Goal: Task Accomplishment & Management: Complete application form

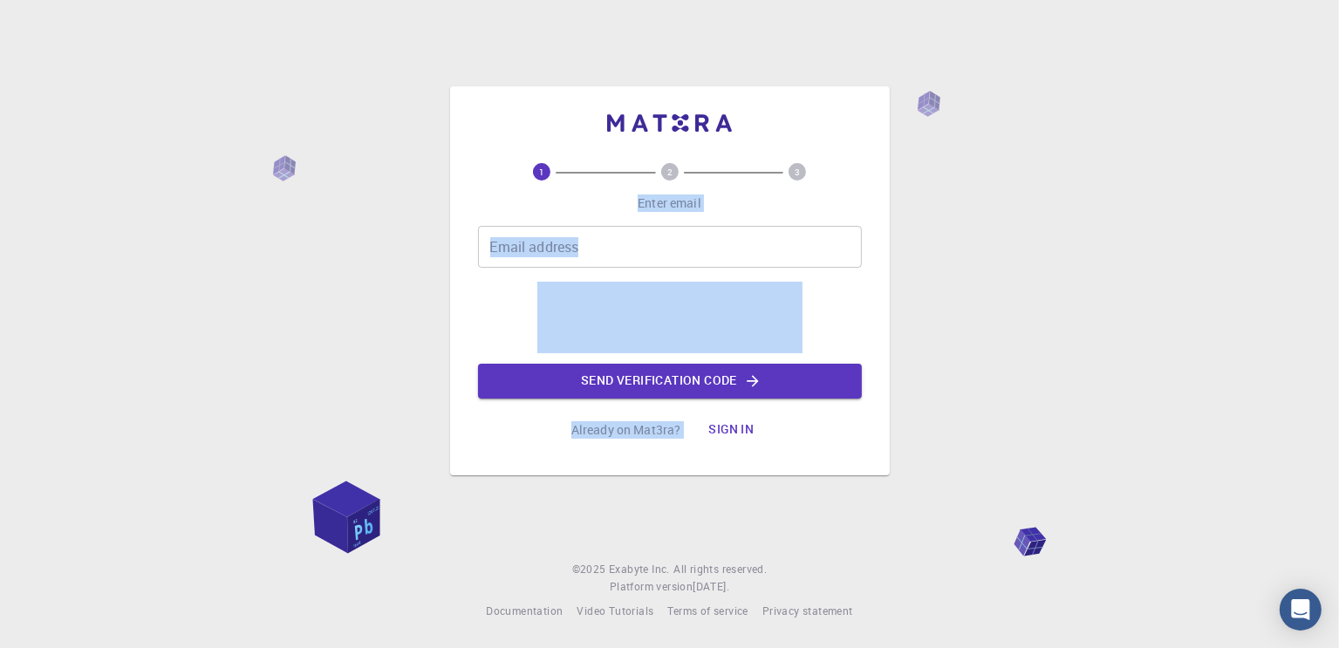
drag, startPoint x: 734, startPoint y: 190, endPoint x: 727, endPoint y: 427, distance: 236.5
click at [727, 427] on div "1 2 3 Enter email Email address Email address Send verification code Already on…" at bounding box center [670, 305] width 384 height 284
click at [727, 427] on button "Sign in" at bounding box center [730, 430] width 73 height 35
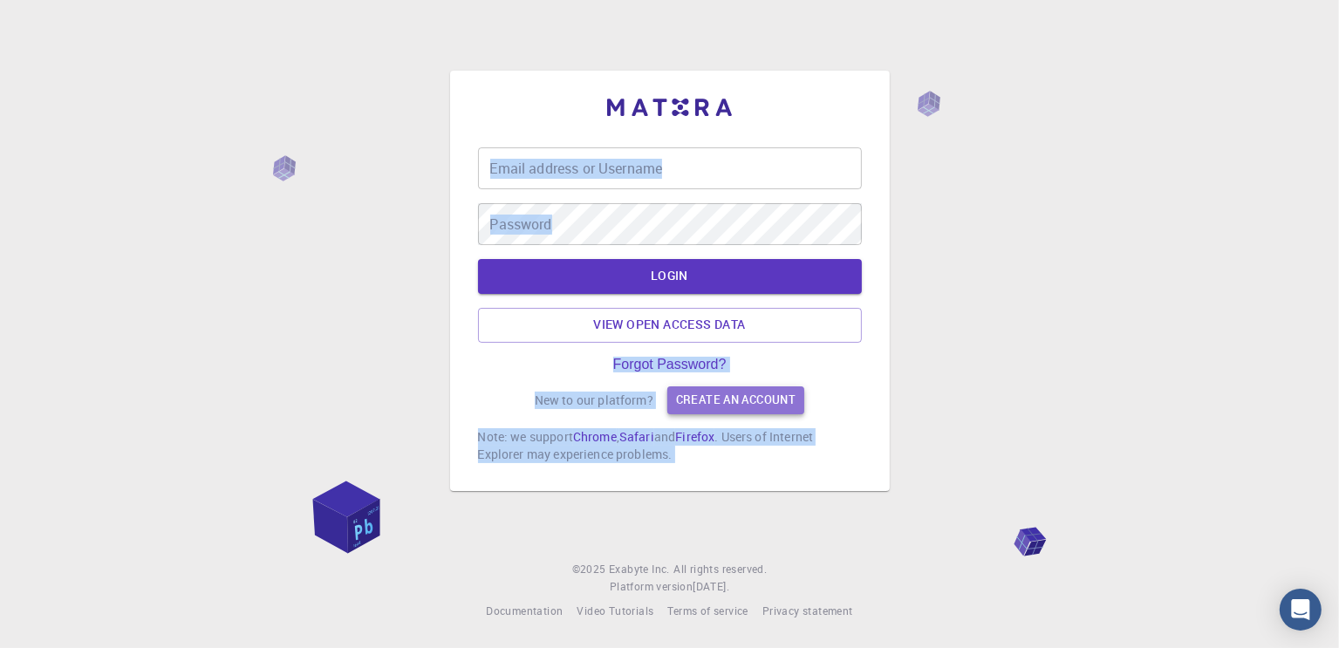
click at [709, 401] on link "Create an account" at bounding box center [735, 400] width 137 height 28
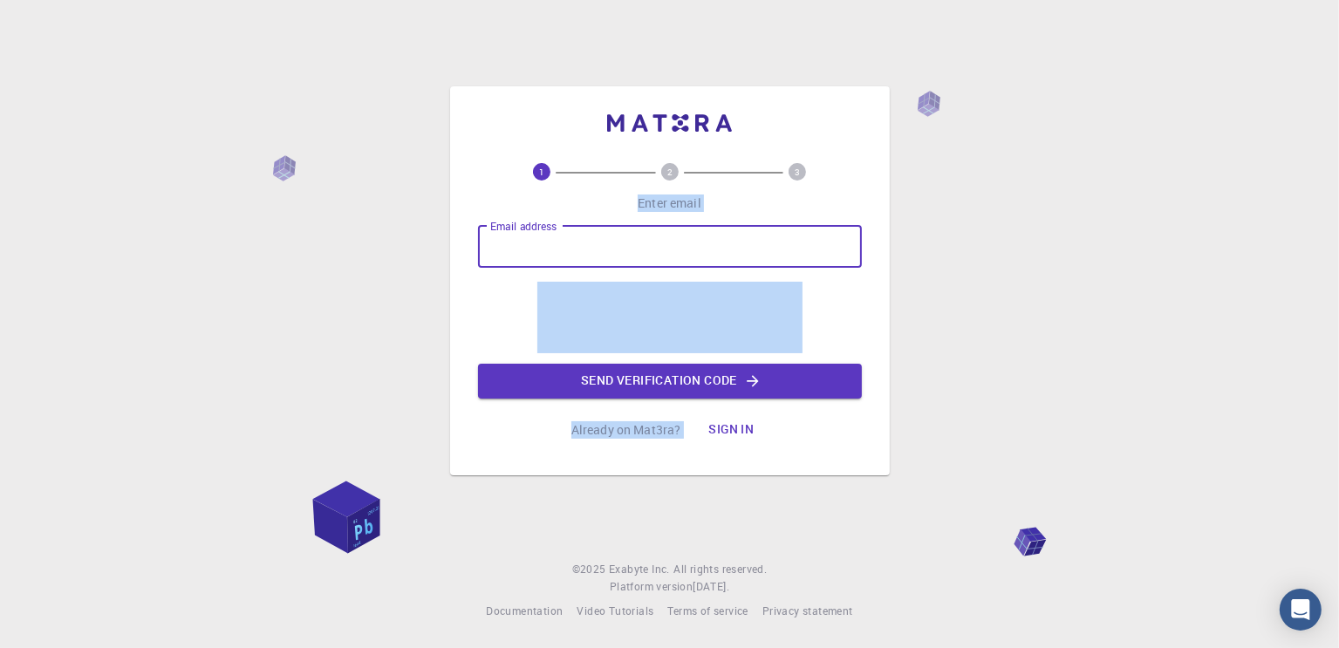
click at [726, 257] on input "Email address" at bounding box center [670, 247] width 384 height 42
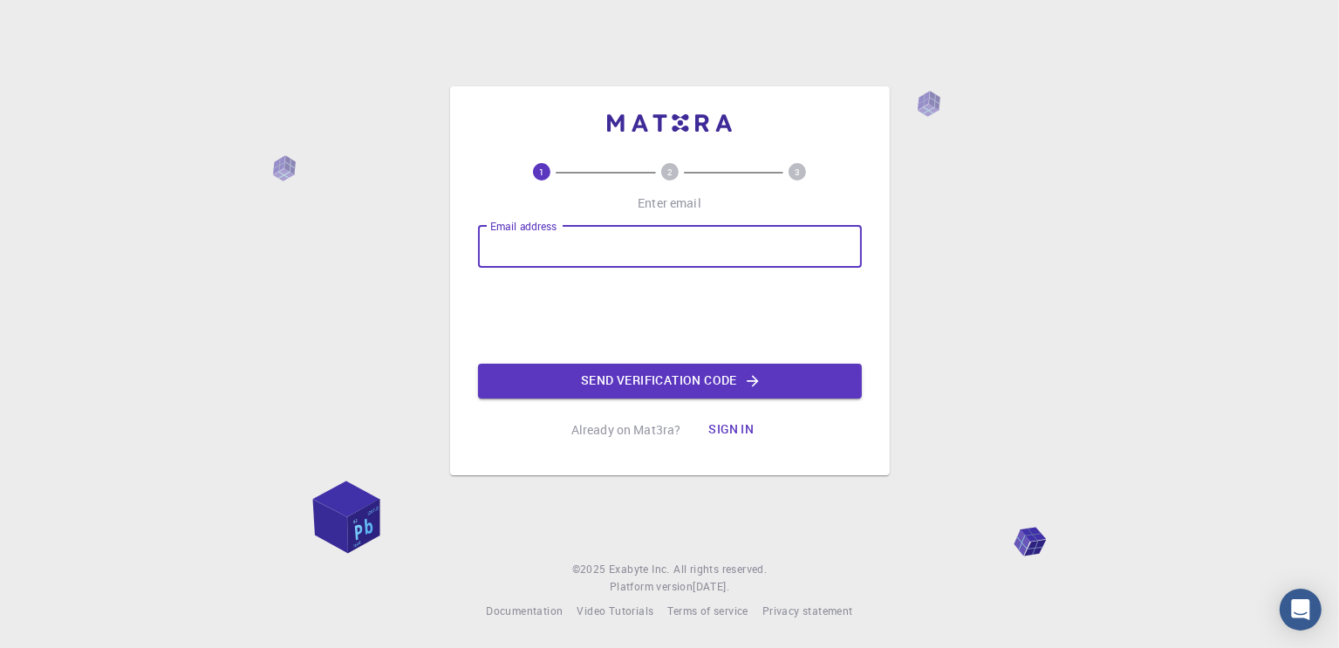
type input "[EMAIL_ADDRESS][DOMAIN_NAME]"
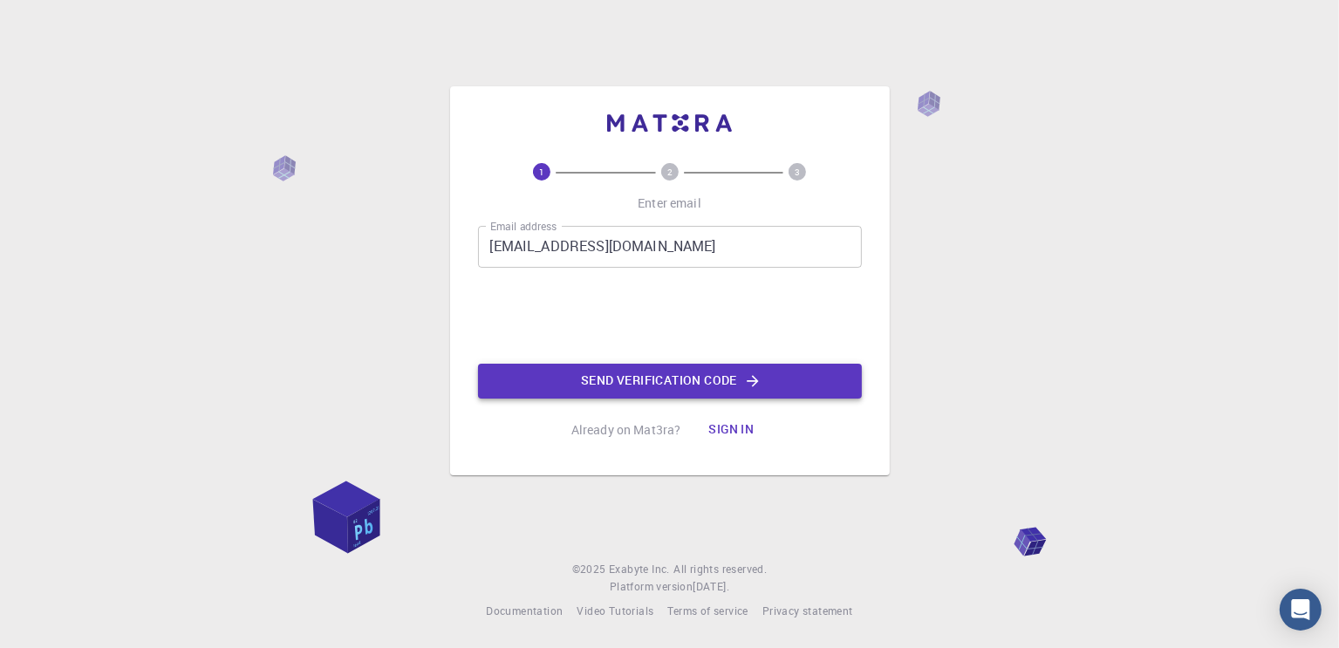
click at [605, 379] on button "Send verification code" at bounding box center [670, 381] width 384 height 35
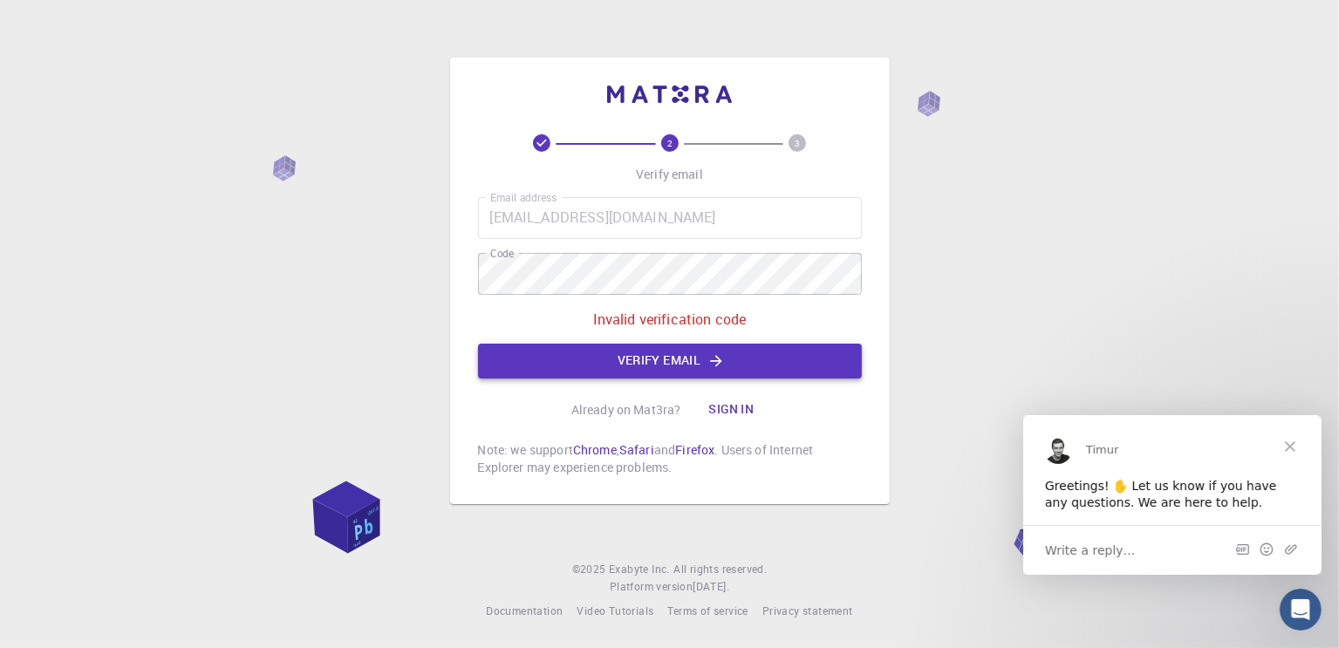
click at [595, 362] on button "Verify email" at bounding box center [670, 361] width 384 height 35
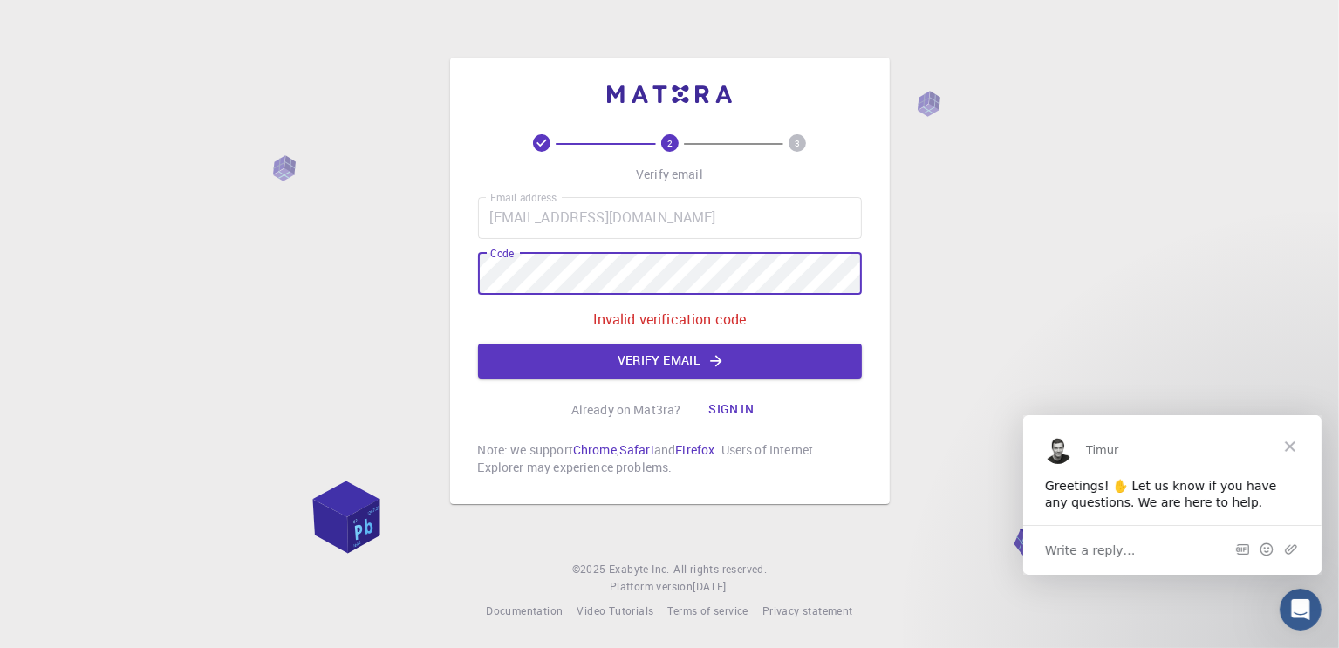
click at [241, 293] on div "2 3 Verify email Email address [EMAIL_ADDRESS][DOMAIN_NAME] Email address Code …" at bounding box center [669, 324] width 1339 height 648
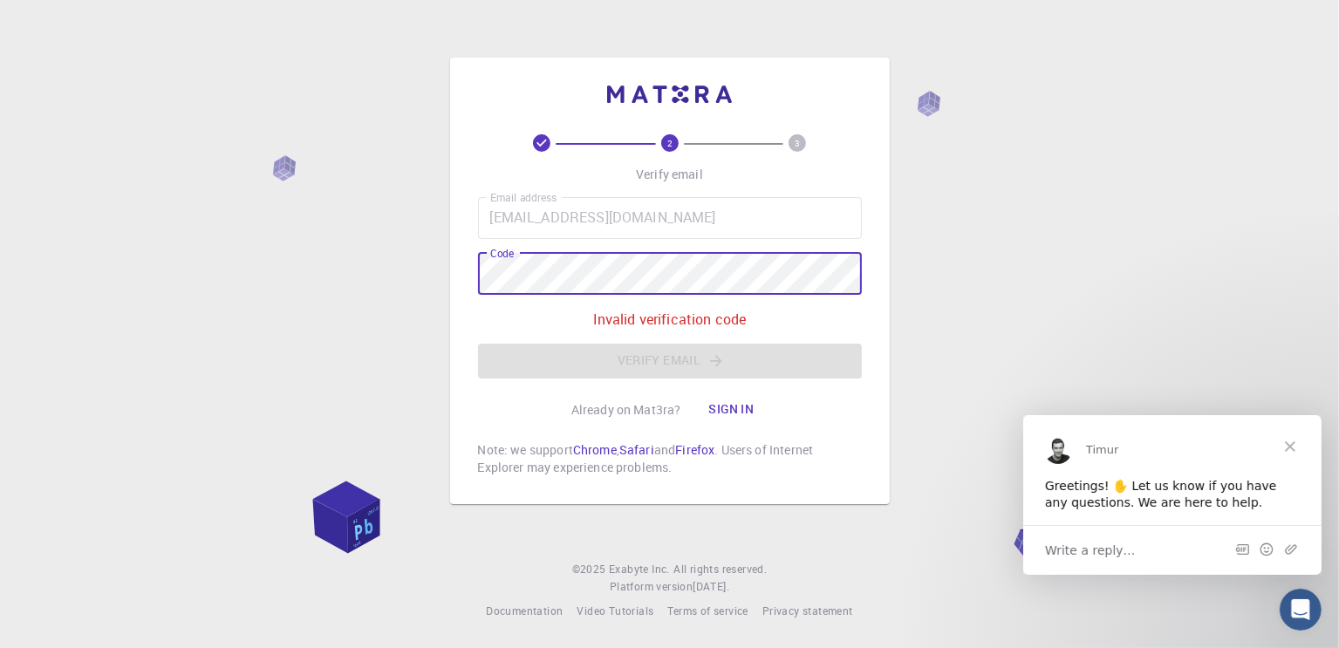
click at [621, 354] on div "Email address [EMAIL_ADDRESS][DOMAIN_NAME] Email address Code Code Invalid veri…" at bounding box center [670, 287] width 384 height 181
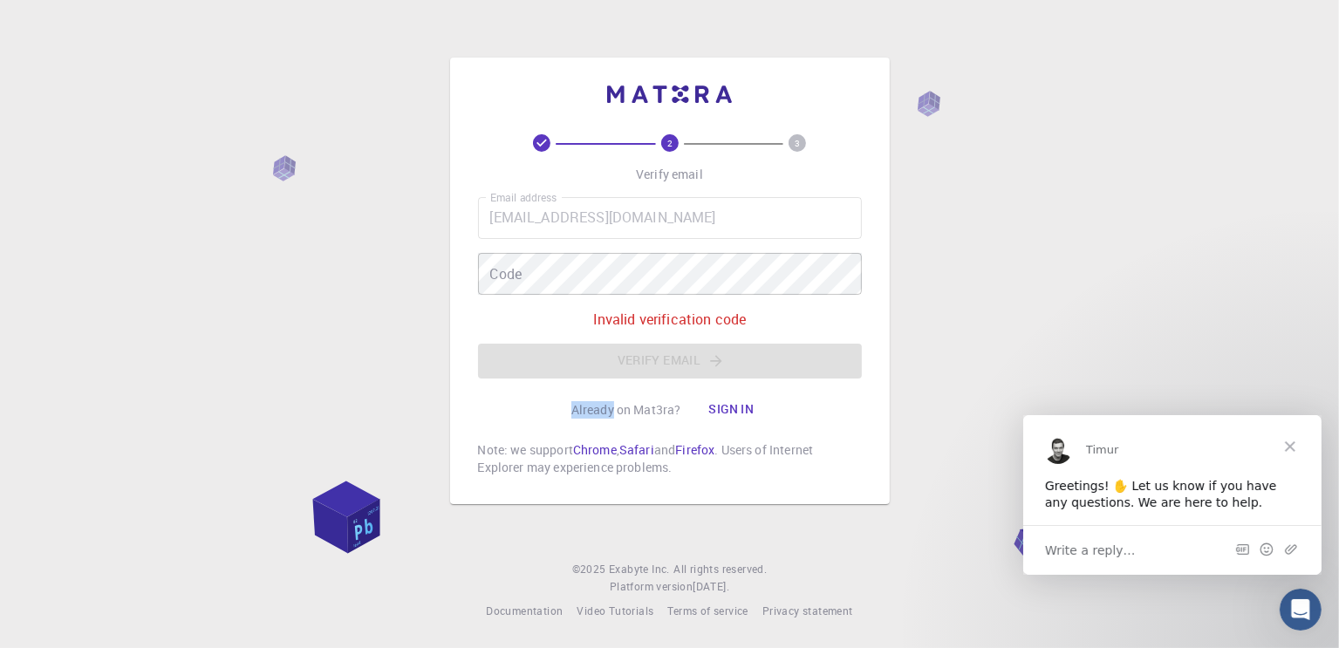
drag, startPoint x: 624, startPoint y: 358, endPoint x: 677, endPoint y: 425, distance: 85.0
click at [655, 400] on div "2 3 Verify email Email address [EMAIL_ADDRESS][DOMAIN_NAME] Email address Code …" at bounding box center [670, 305] width 384 height 342
click at [557, 255] on div "Email address [EMAIL_ADDRESS][DOMAIN_NAME] Email address Code Code Invalid veri…" at bounding box center [670, 287] width 384 height 181
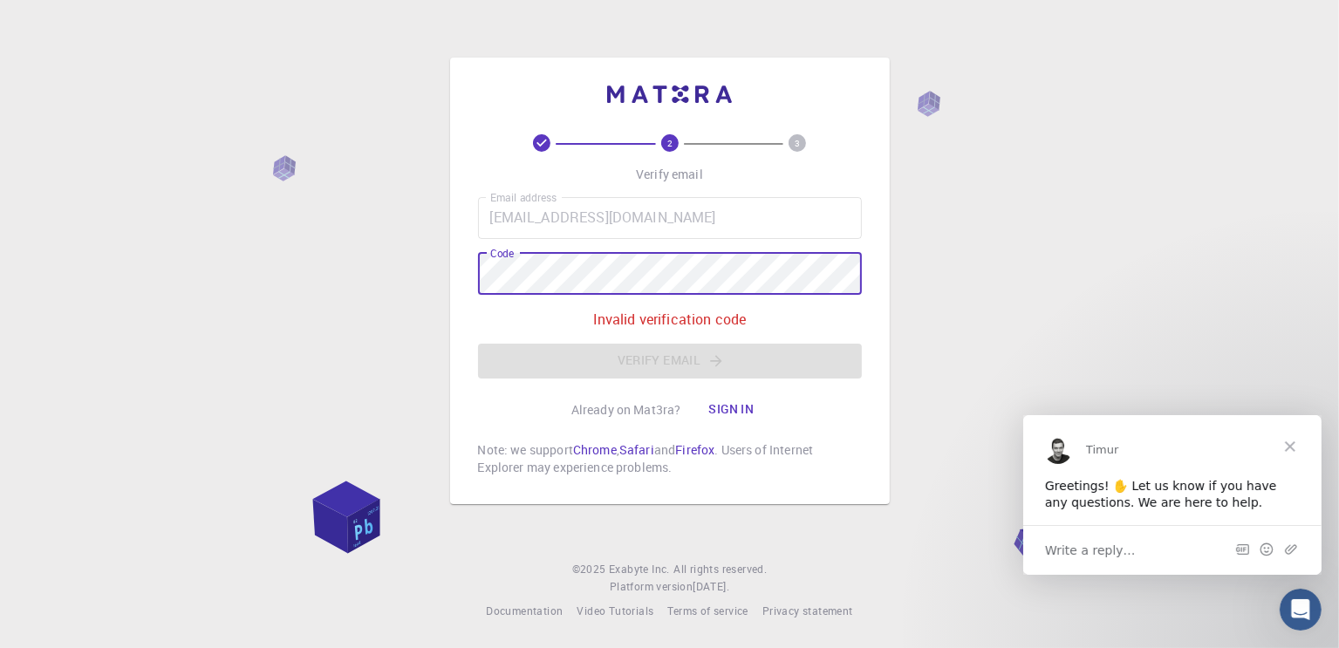
click at [649, 224] on div "Email address [EMAIL_ADDRESS][DOMAIN_NAME] Email address Code Code Invalid veri…" at bounding box center [670, 287] width 384 height 181
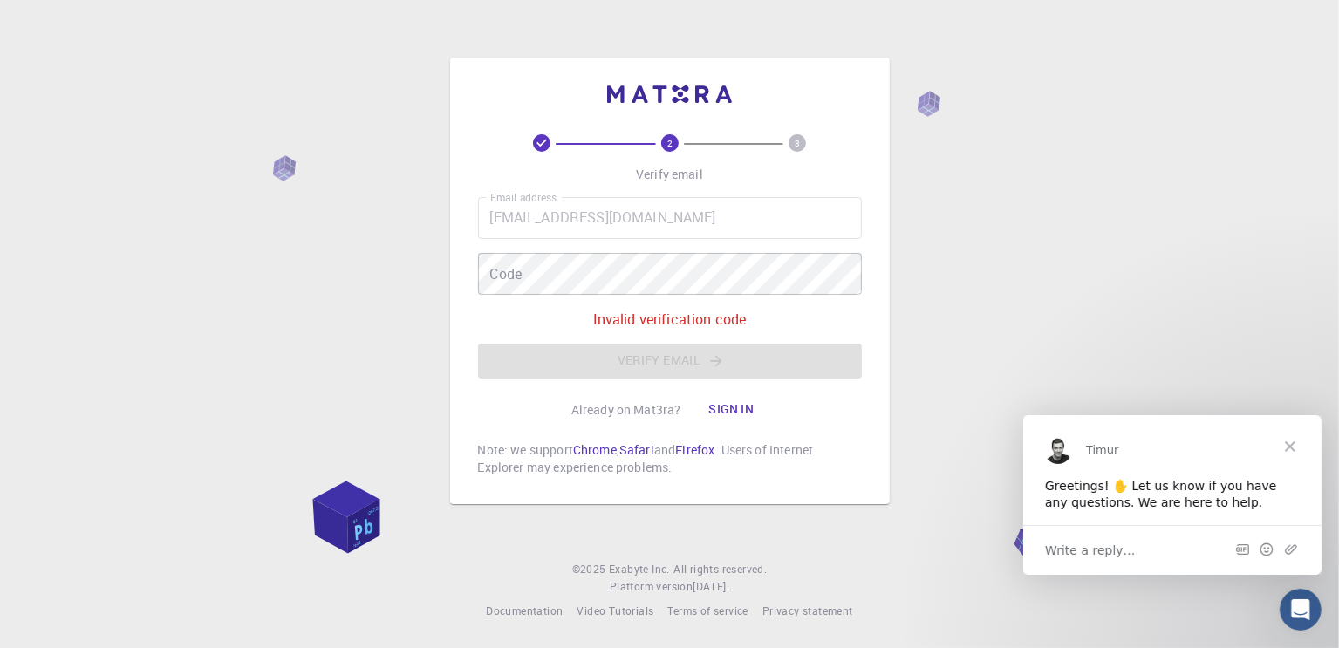
drag, startPoint x: 665, startPoint y: 195, endPoint x: 667, endPoint y: 182, distance: 12.5
click at [667, 182] on div "2 3 Verify email Email address [EMAIL_ADDRESS][DOMAIN_NAME] Email address Code …" at bounding box center [670, 305] width 384 height 342
drag, startPoint x: 626, startPoint y: 181, endPoint x: 249, endPoint y: 55, distance: 398.3
click at [542, 178] on div "2 3 Verify email Email address [EMAIL_ADDRESS][DOMAIN_NAME] Email address Code …" at bounding box center [670, 305] width 384 height 342
click at [249, 55] on div "2 3 Verify email Email address [EMAIL_ADDRESS][DOMAIN_NAME] Email address Code …" at bounding box center [669, 324] width 1339 height 648
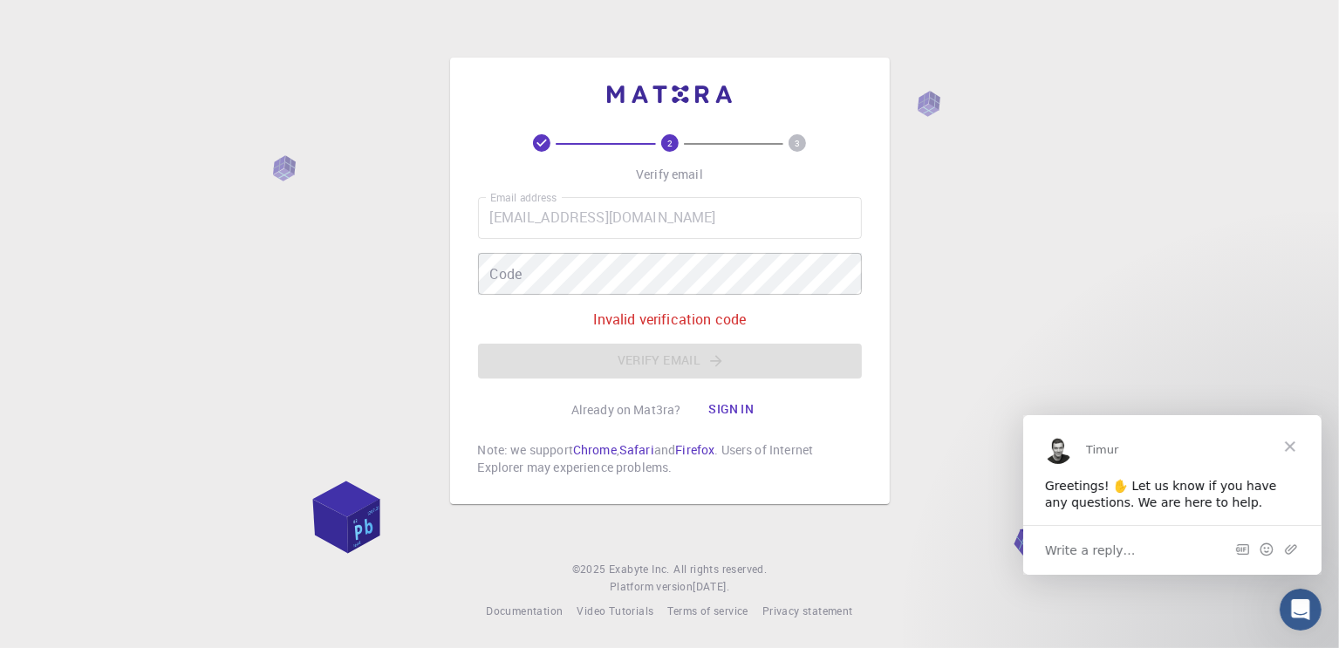
click at [249, 55] on div "2 3 Verify email Email address [EMAIL_ADDRESS][DOMAIN_NAME] Email address Code …" at bounding box center [669, 324] width 1339 height 648
click at [234, 50] on div "2 3 Verify email Email address [EMAIL_ADDRESS][DOMAIN_NAME] Email address Code …" at bounding box center [669, 324] width 1339 height 648
drag, startPoint x: 196, startPoint y: 26, endPoint x: 188, endPoint y: 16, distance: 13.1
click at [188, 16] on div "2 3 Verify email Email address [EMAIL_ADDRESS][DOMAIN_NAME] Email address Code …" at bounding box center [669, 324] width 1339 height 648
click at [470, 154] on div "2 3 Verify email Email address [EMAIL_ADDRESS][DOMAIN_NAME] Email address Code …" at bounding box center [669, 324] width 1339 height 648
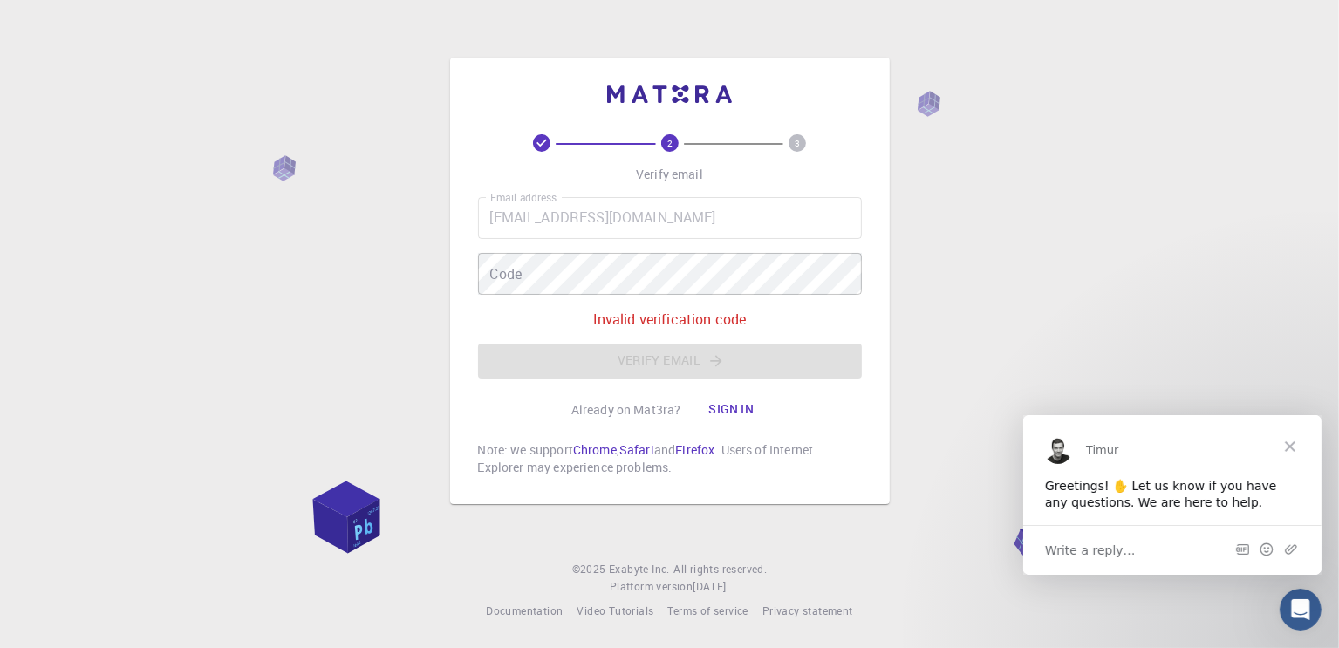
click at [579, 297] on div "Email address [EMAIL_ADDRESS][DOMAIN_NAME] Email address Code Code Invalid veri…" at bounding box center [670, 287] width 384 height 181
drag, startPoint x: 607, startPoint y: 356, endPoint x: 625, endPoint y: 388, distance: 36.7
click at [608, 358] on div "Email address [EMAIL_ADDRESS][DOMAIN_NAME] Email address Code Code Invalid veri…" at bounding box center [670, 287] width 384 height 181
drag, startPoint x: 654, startPoint y: 416, endPoint x: 656, endPoint y: 406, distance: 9.8
click at [656, 414] on p "Already on Mat3ra?" at bounding box center [626, 409] width 110 height 17
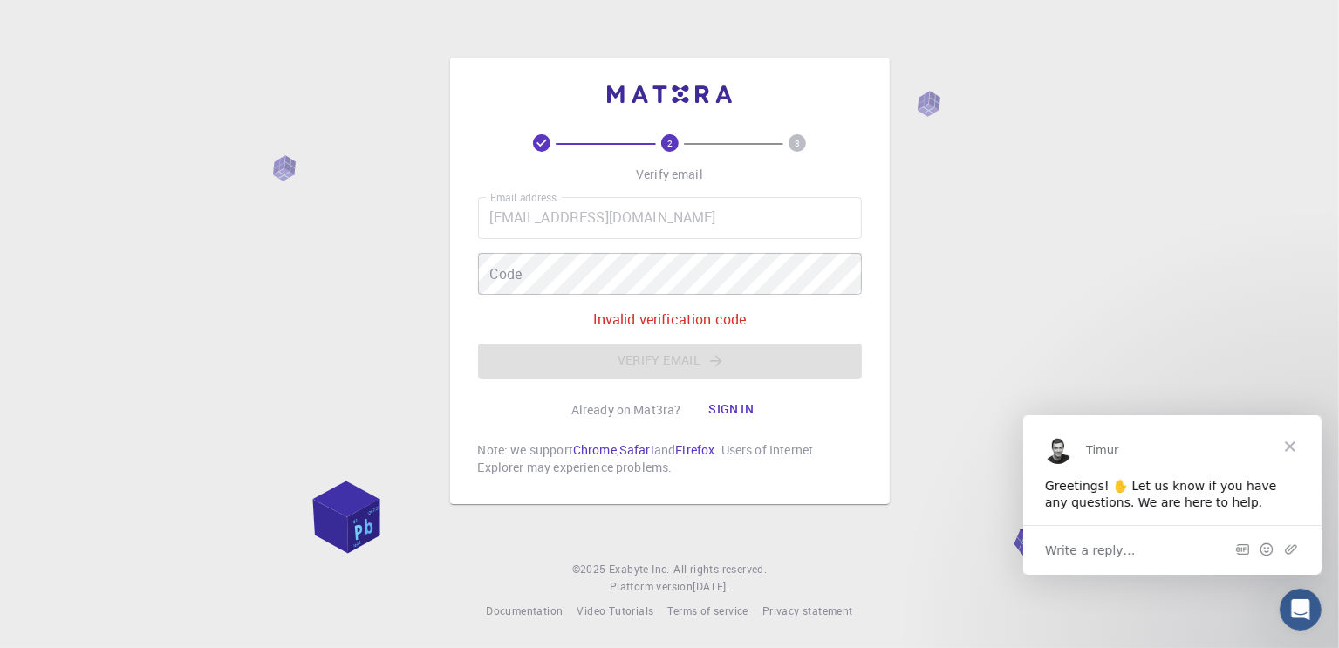
click at [541, 139] on icon at bounding box center [541, 142] width 17 height 17
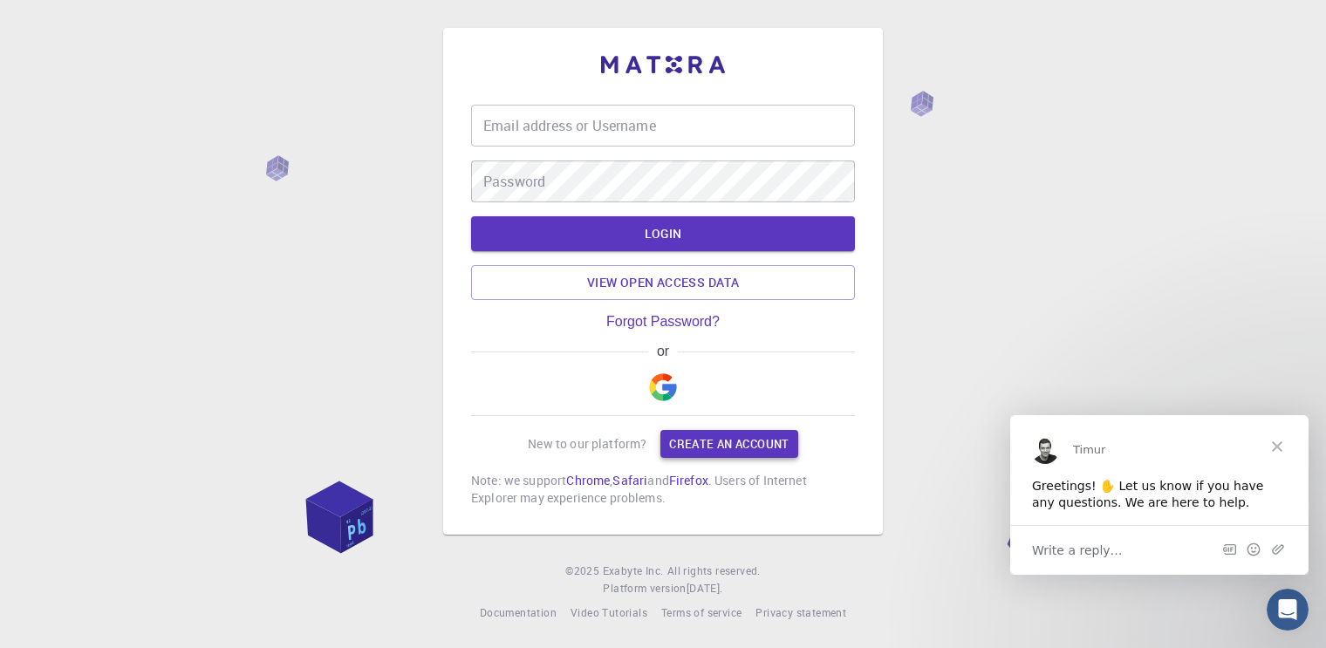
click at [698, 437] on link "Create an account" at bounding box center [728, 444] width 137 height 28
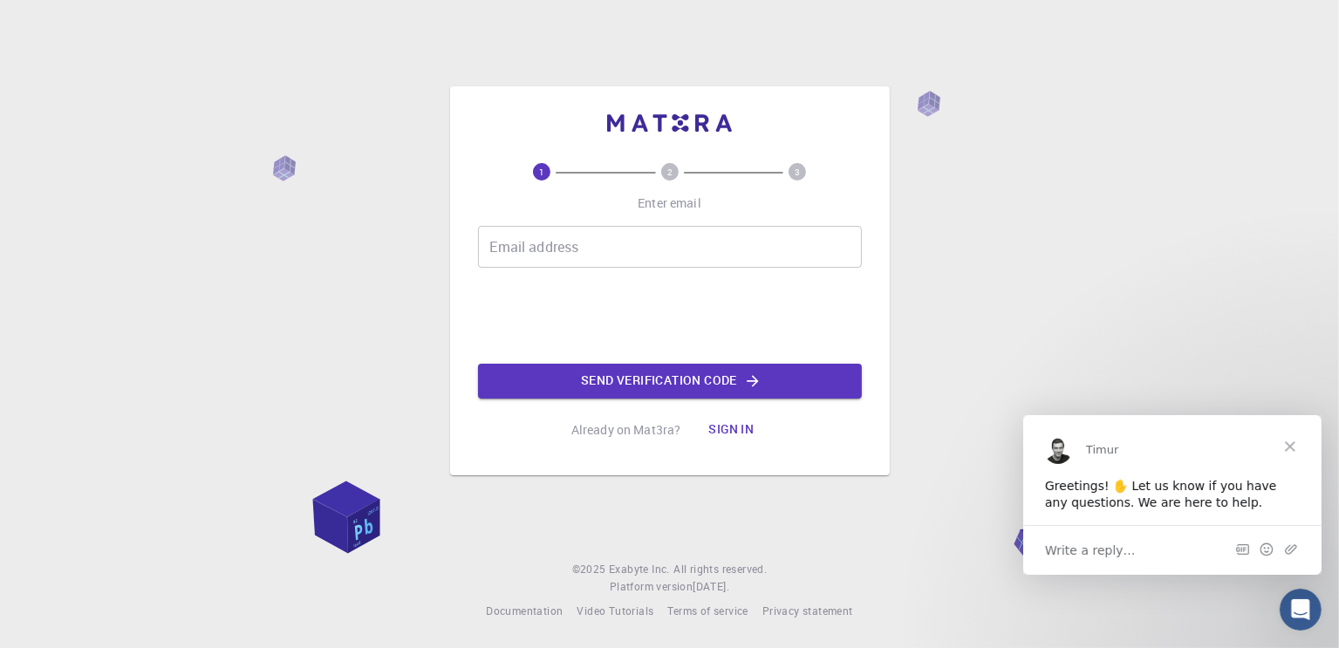
click at [617, 235] on input "Email address" at bounding box center [670, 247] width 384 height 42
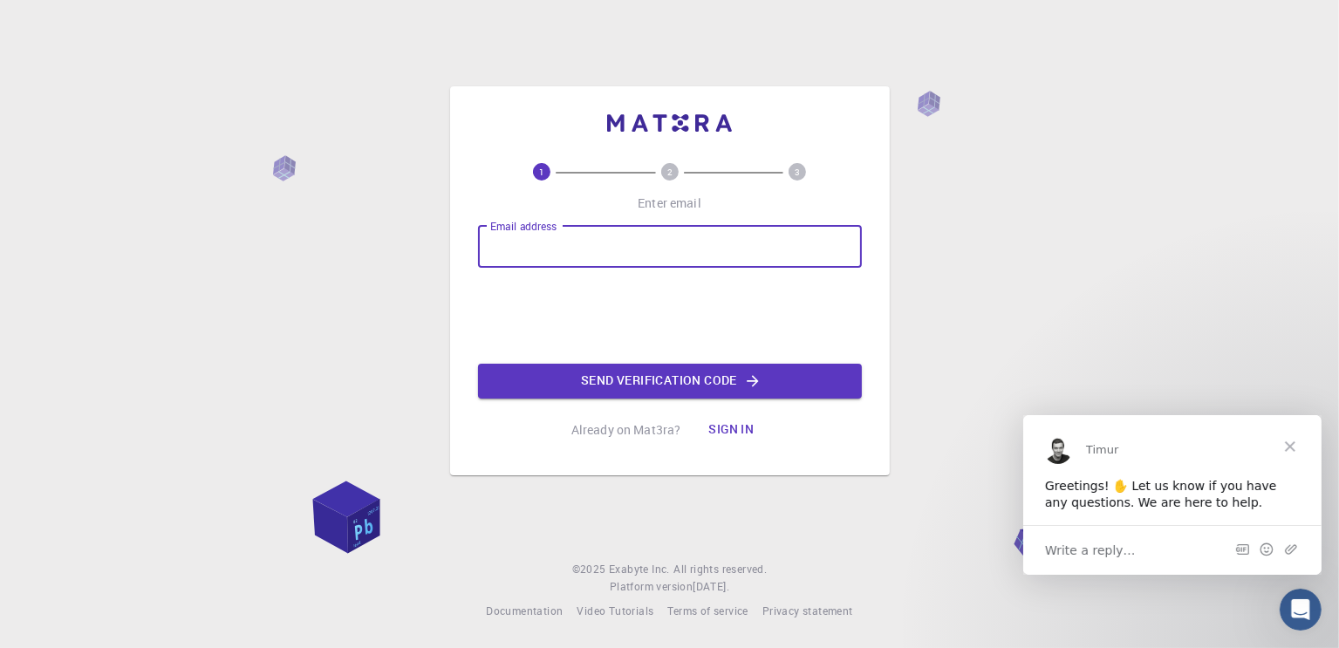
type input "[EMAIL_ADDRESS][DOMAIN_NAME]"
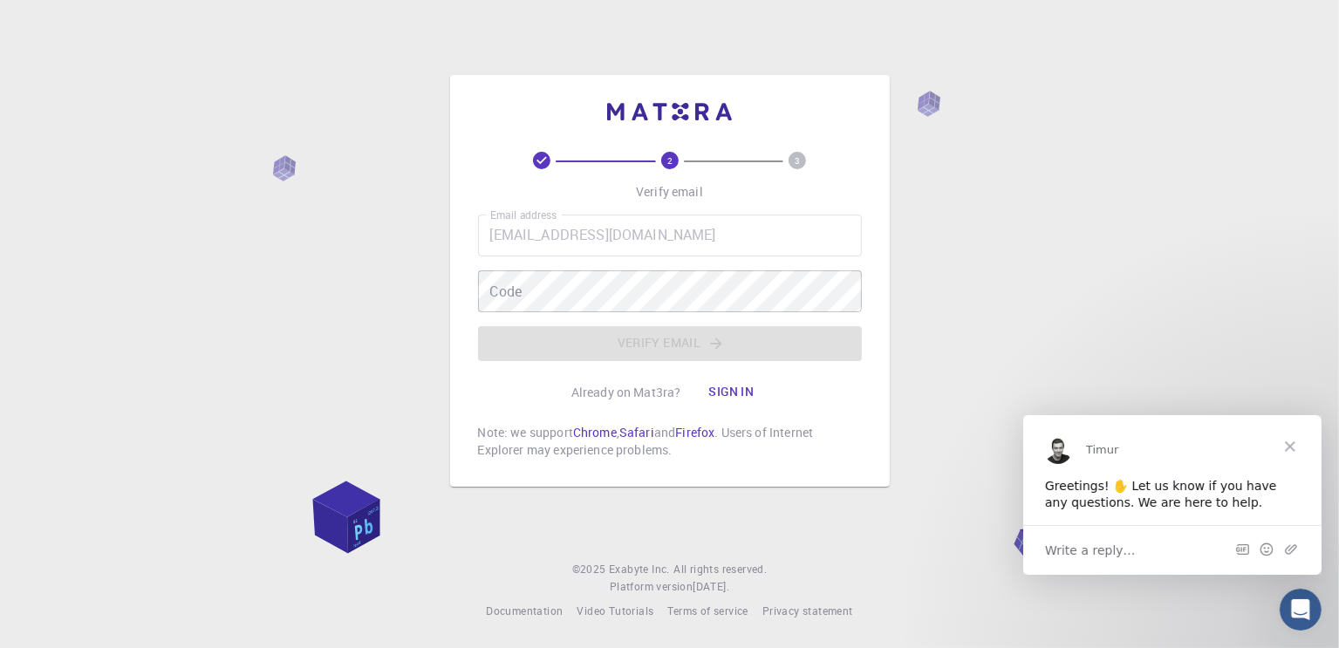
click at [446, 331] on div "2 3 Verify email Email address [EMAIL_ADDRESS][DOMAIN_NAME] Email address Code …" at bounding box center [669, 324] width 1339 height 648
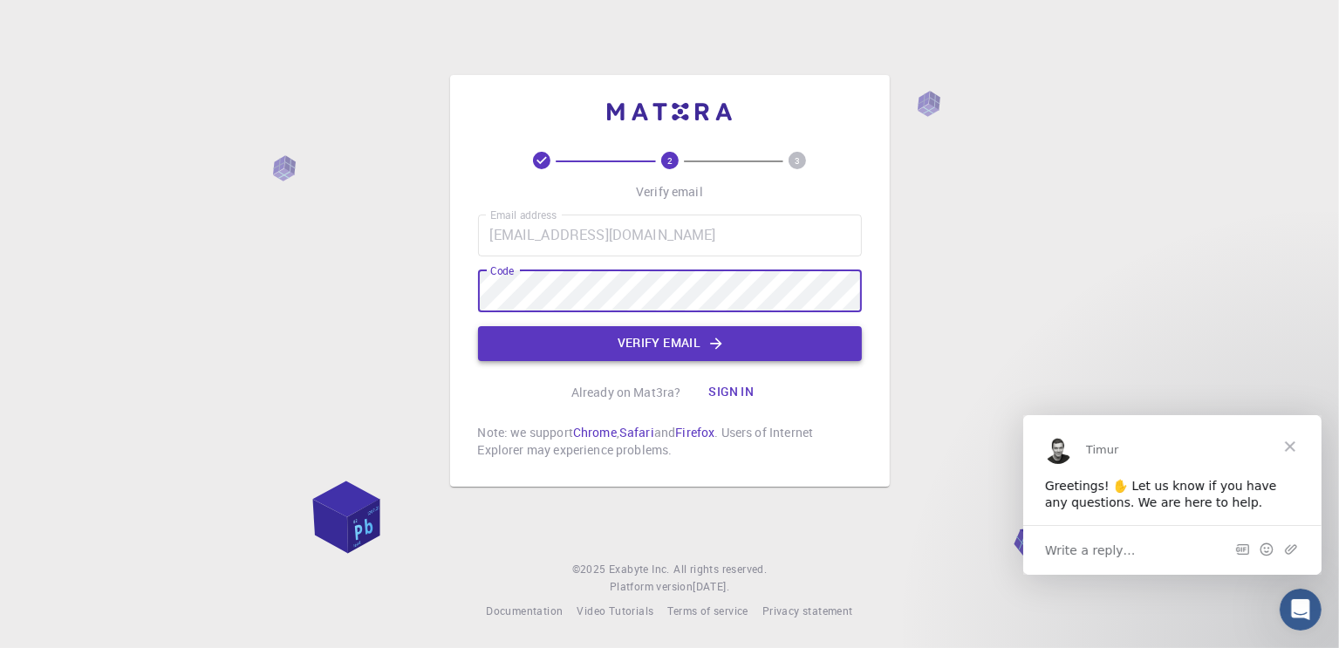
click at [588, 345] on button "Verify email" at bounding box center [670, 343] width 384 height 35
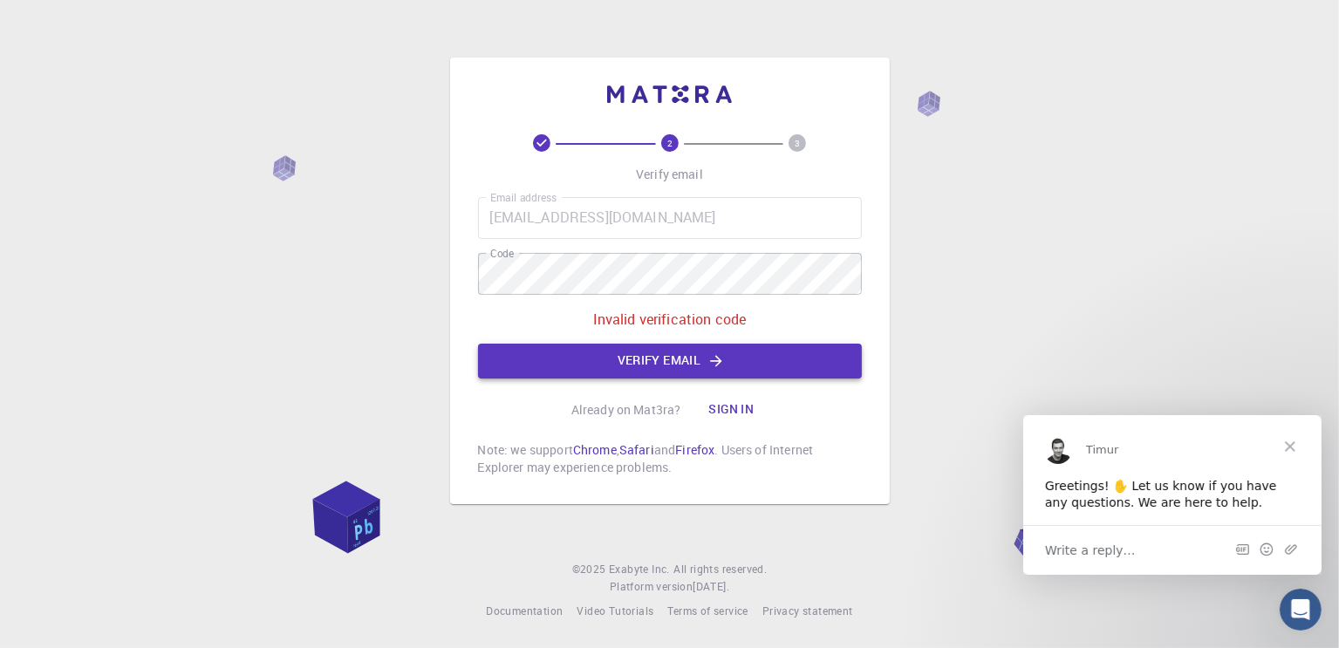
click at [586, 358] on button "Verify email" at bounding box center [670, 361] width 384 height 35
click at [586, 356] on div "Email address [EMAIL_ADDRESS][DOMAIN_NAME] Email address Code Code Invalid veri…" at bounding box center [670, 287] width 384 height 181
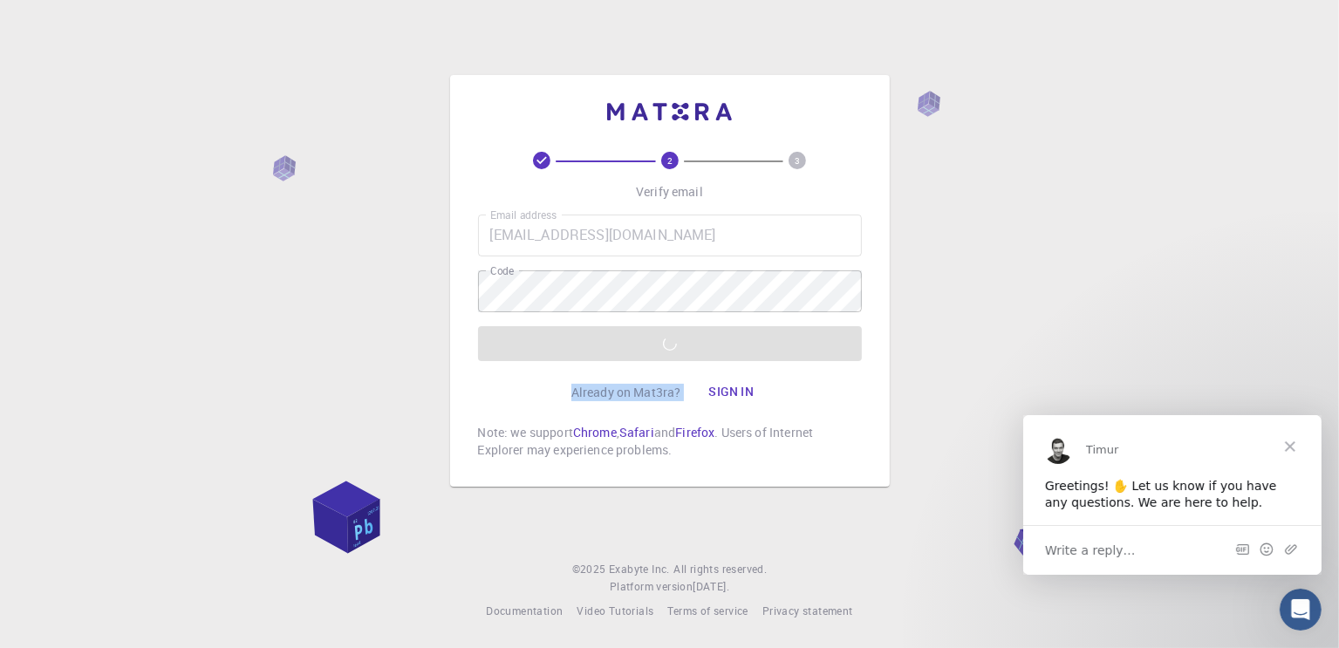
click at [586, 356] on div "Email address [EMAIL_ADDRESS][DOMAIN_NAME] Email address Code Code Verify email" at bounding box center [670, 288] width 384 height 147
click at [586, 356] on button "Verify email" at bounding box center [670, 343] width 384 height 35
click at [586, 356] on div "Email address [EMAIL_ADDRESS][DOMAIN_NAME] Email address Code Code Verify email" at bounding box center [670, 288] width 384 height 147
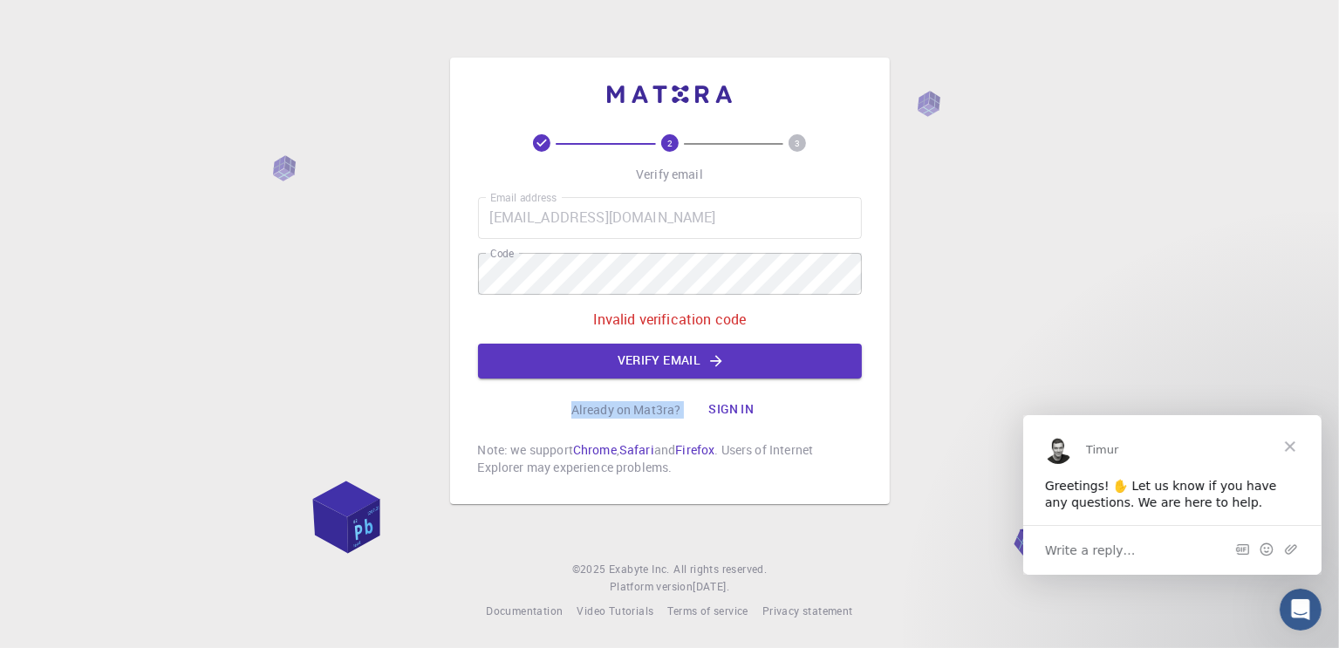
click at [586, 356] on div "Email address [EMAIL_ADDRESS][DOMAIN_NAME] Email address Code Code Invalid veri…" at bounding box center [670, 287] width 384 height 181
click at [586, 356] on button "Verify email" at bounding box center [670, 361] width 384 height 35
click at [593, 285] on div "Email address [EMAIL_ADDRESS][DOMAIN_NAME] Email address Code Code Invalid veri…" at bounding box center [670, 287] width 384 height 181
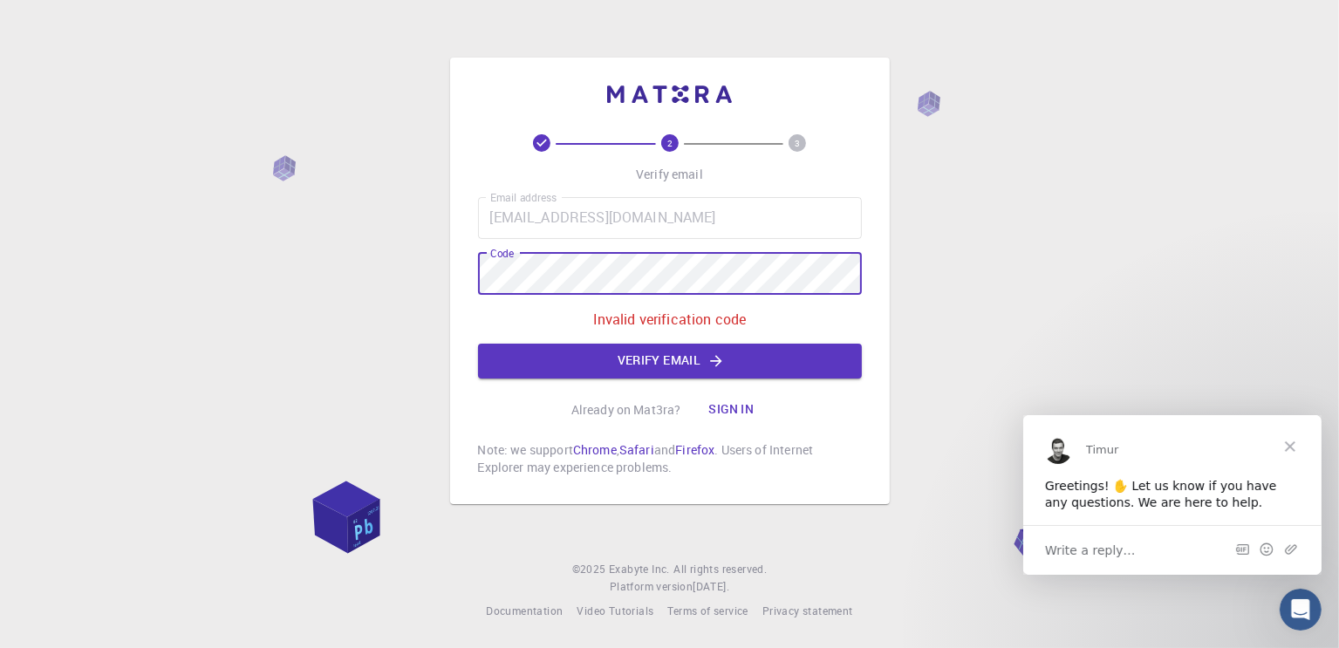
drag, startPoint x: 676, startPoint y: 306, endPoint x: 415, endPoint y: 263, distance: 264.4
click at [415, 263] on div "2 3 Verify email Email address [EMAIL_ADDRESS][DOMAIN_NAME] Email address Code …" at bounding box center [669, 324] width 1339 height 648
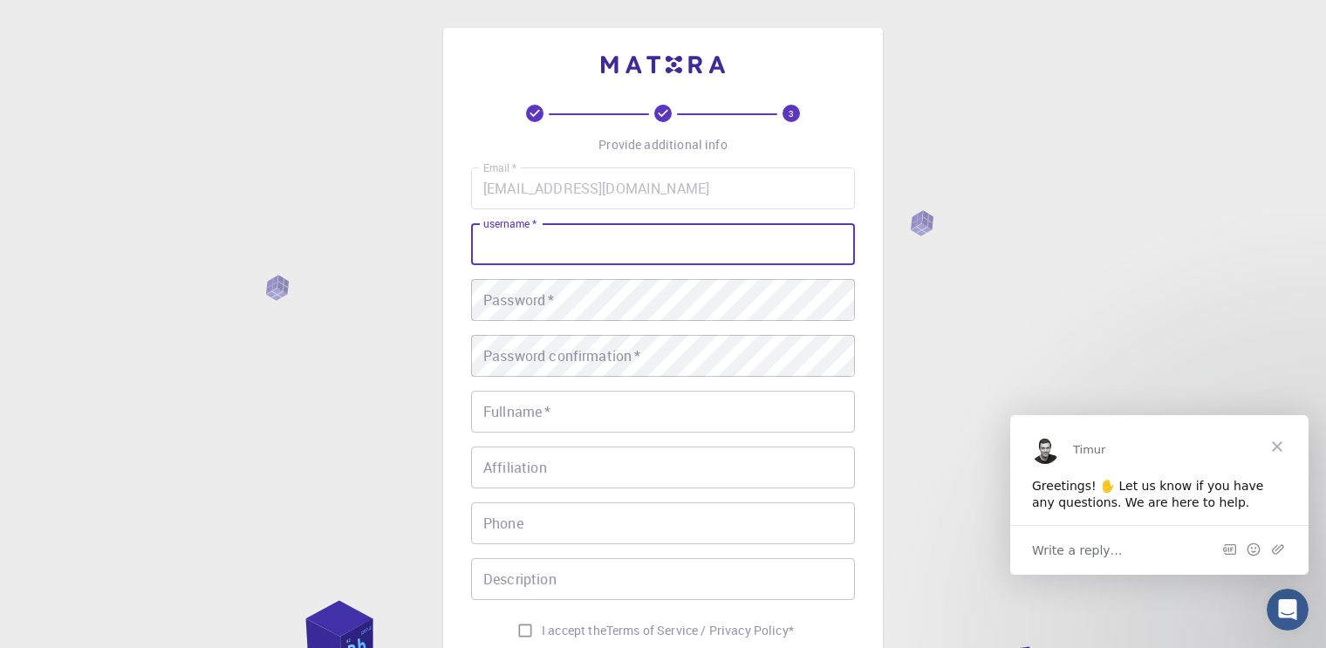
click at [679, 247] on input "username   *" at bounding box center [663, 244] width 384 height 42
click at [679, 253] on input "username   *" at bounding box center [663, 244] width 384 height 42
type input "Mohmamed"
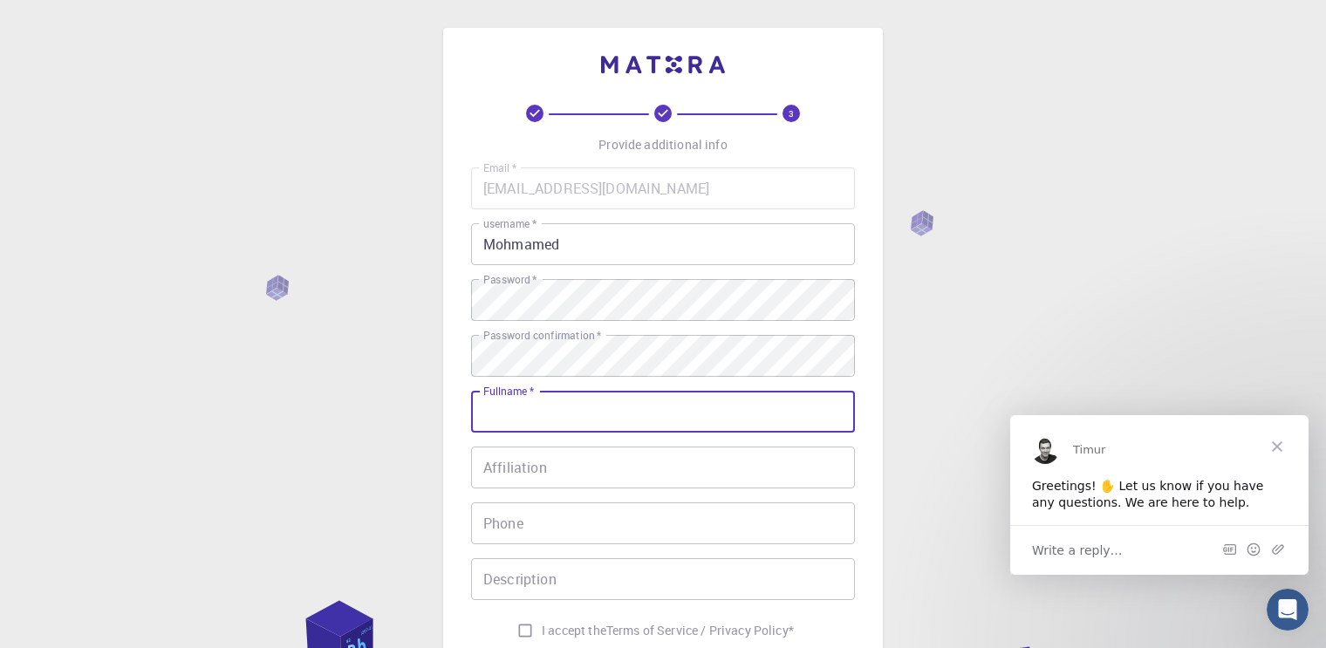
click at [645, 412] on input "Fullname   *" at bounding box center [663, 412] width 384 height 42
type input "[PERSON_NAME] [PERSON_NAME]"
type input "01157509803"
click at [625, 450] on input "Affiliation" at bounding box center [663, 468] width 384 height 42
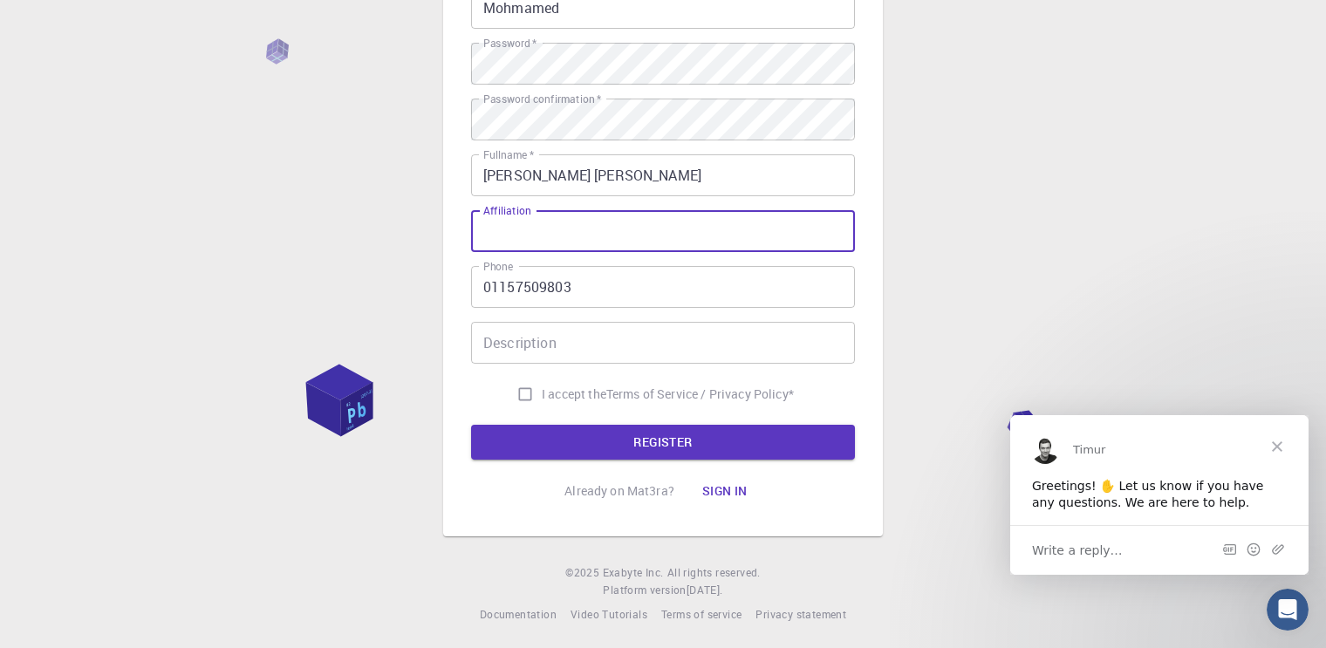
scroll to position [239, 0]
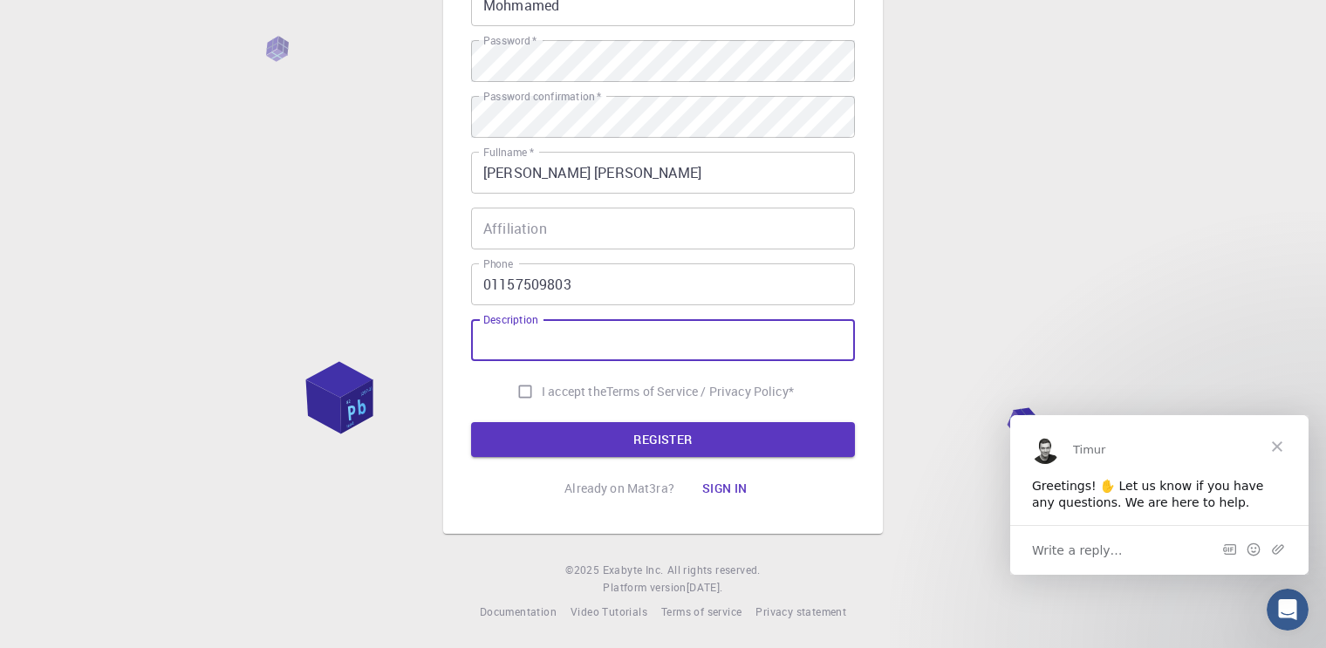
click at [607, 248] on div "Email   * [EMAIL_ADDRESS][DOMAIN_NAME] Email   * username   * Mohmamed username…" at bounding box center [663, 168] width 384 height 480
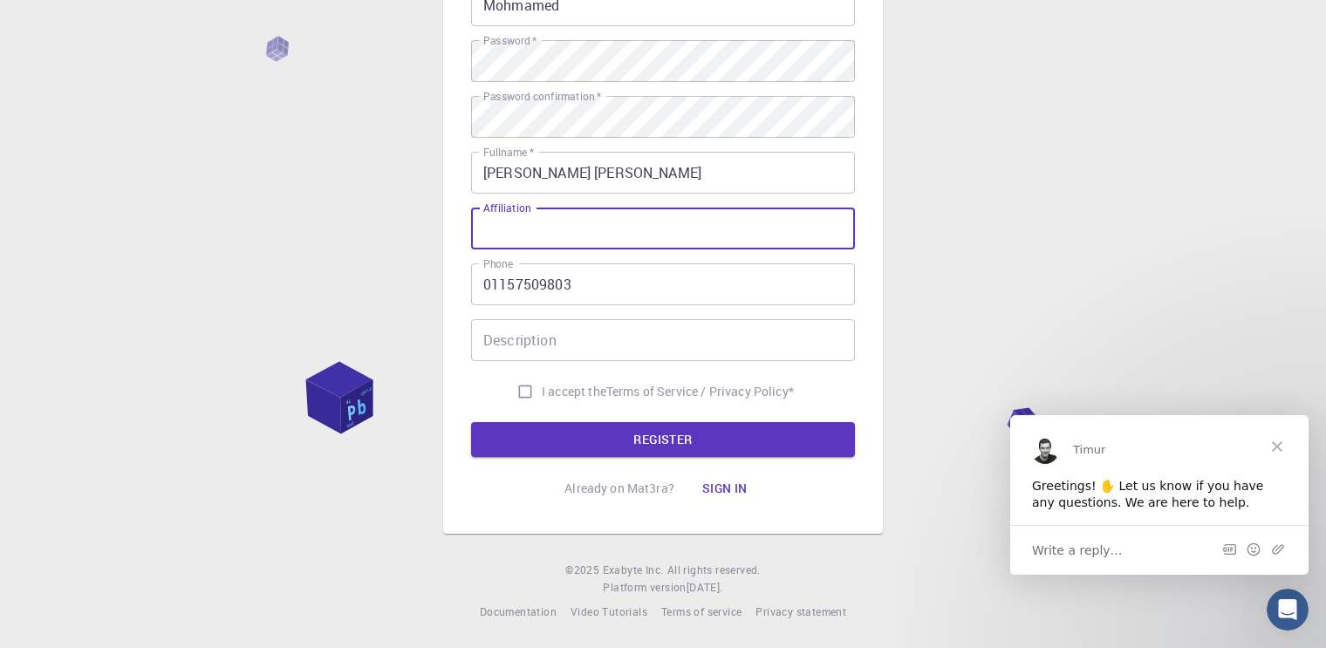
drag, startPoint x: 569, startPoint y: 236, endPoint x: 513, endPoint y: 233, distance: 55.9
click at [449, 232] on div "3 Provide additional info Email   * [EMAIL_ADDRESS][DOMAIN_NAME] Email   * user…" at bounding box center [663, 161] width 440 height 745
drag, startPoint x: 481, startPoint y: 209, endPoint x: 520, endPoint y: 207, distance: 38.5
click at [520, 208] on div "Affiliation Affiliation" at bounding box center [663, 229] width 384 height 42
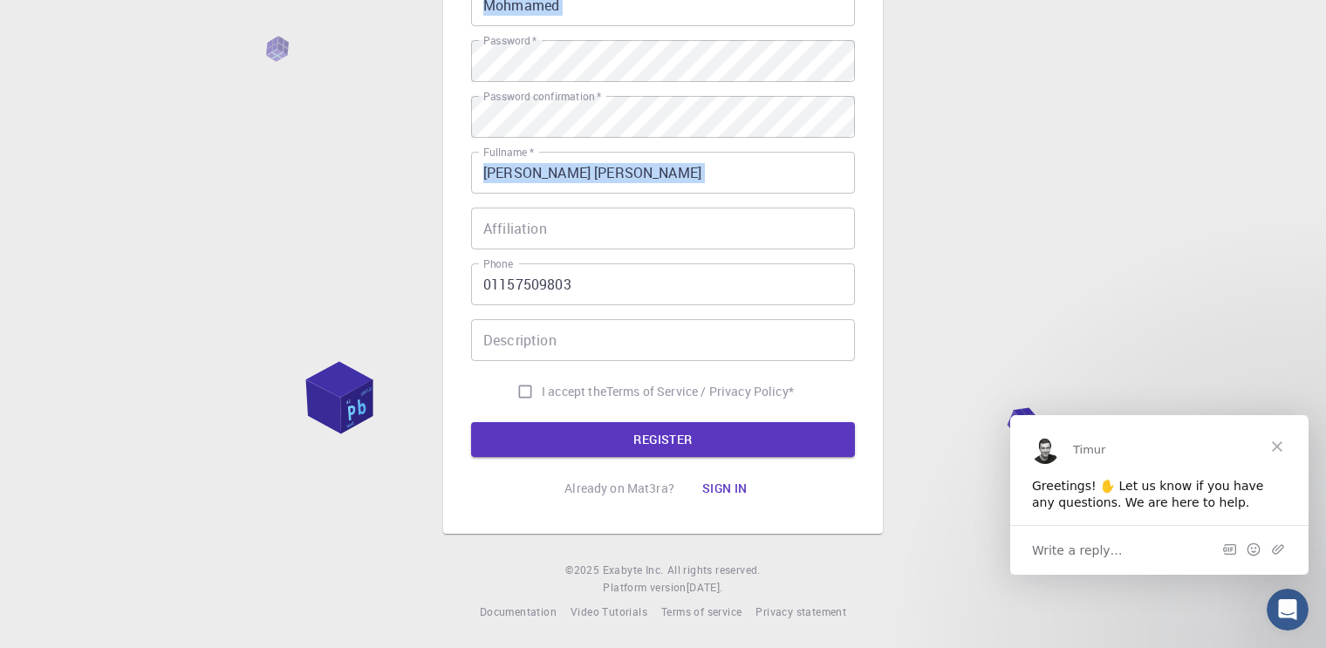
drag, startPoint x: 529, startPoint y: 206, endPoint x: 463, endPoint y: 204, distance: 66.3
click at [462, 204] on div "3 Provide additional info Email   * [EMAIL_ADDRESS][DOMAIN_NAME] Email   * user…" at bounding box center [663, 161] width 440 height 745
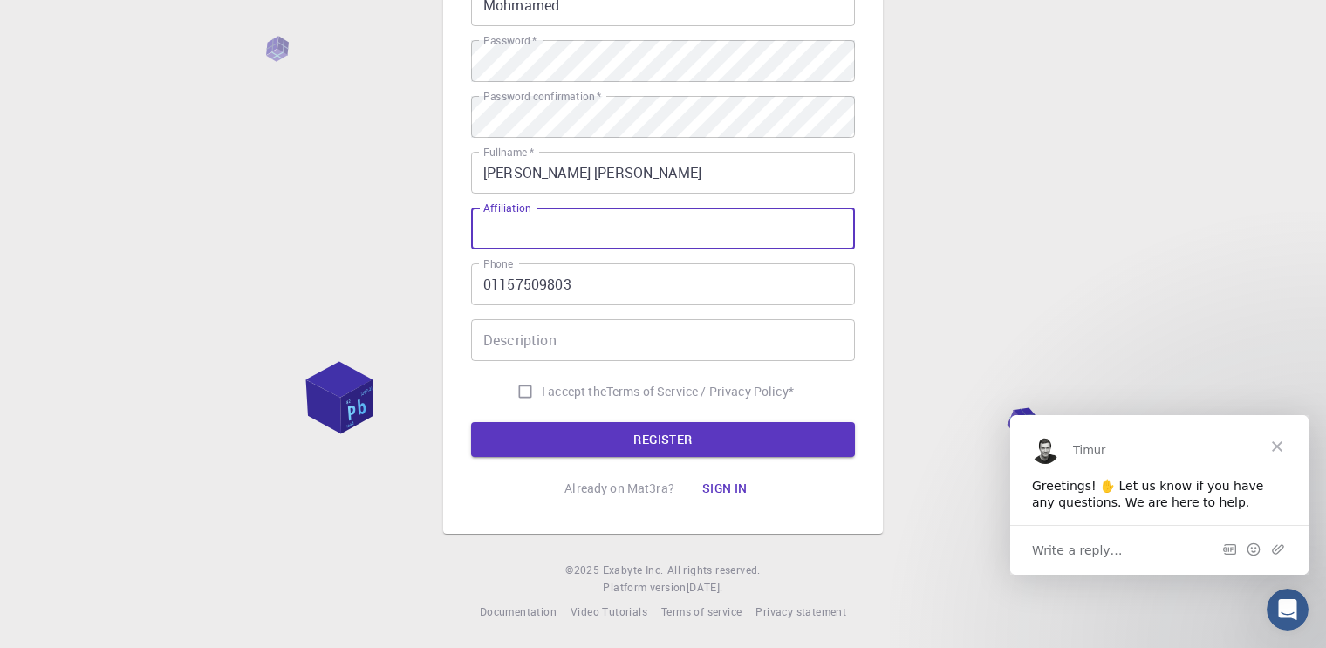
click at [498, 221] on input "Affiliation" at bounding box center [663, 229] width 384 height 42
type input "none"
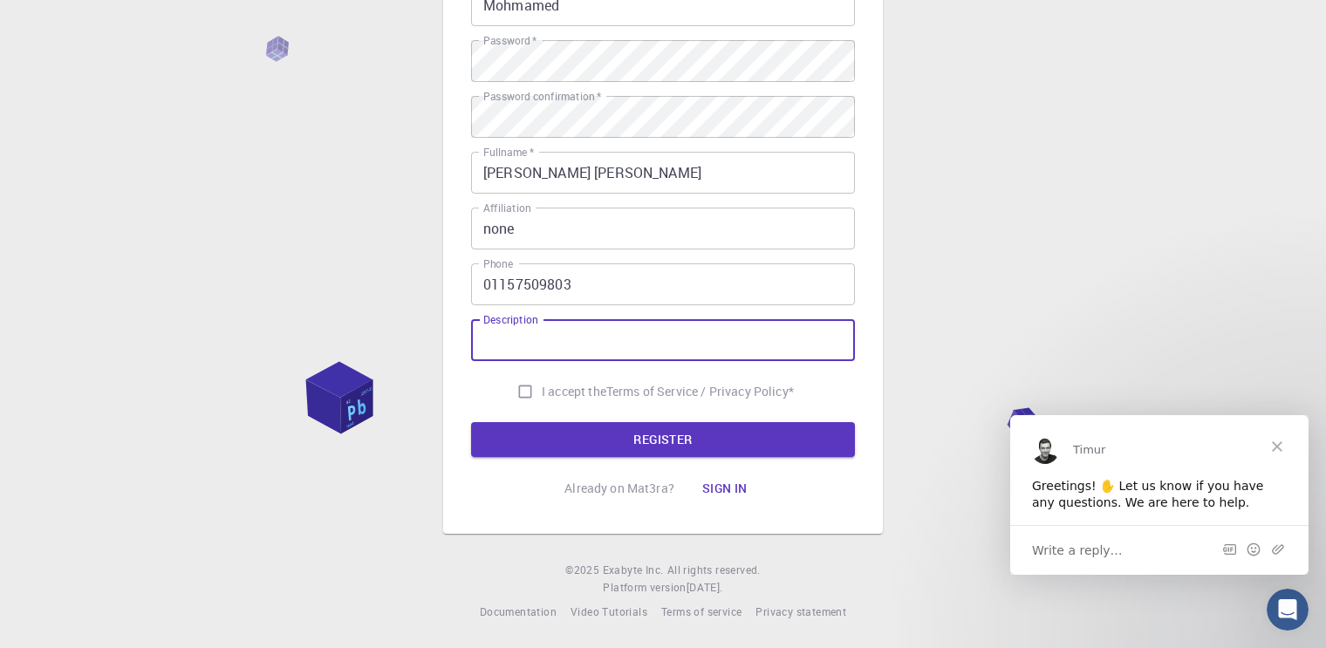
click at [560, 344] on input "Description" at bounding box center [663, 340] width 384 height 42
type input "student"
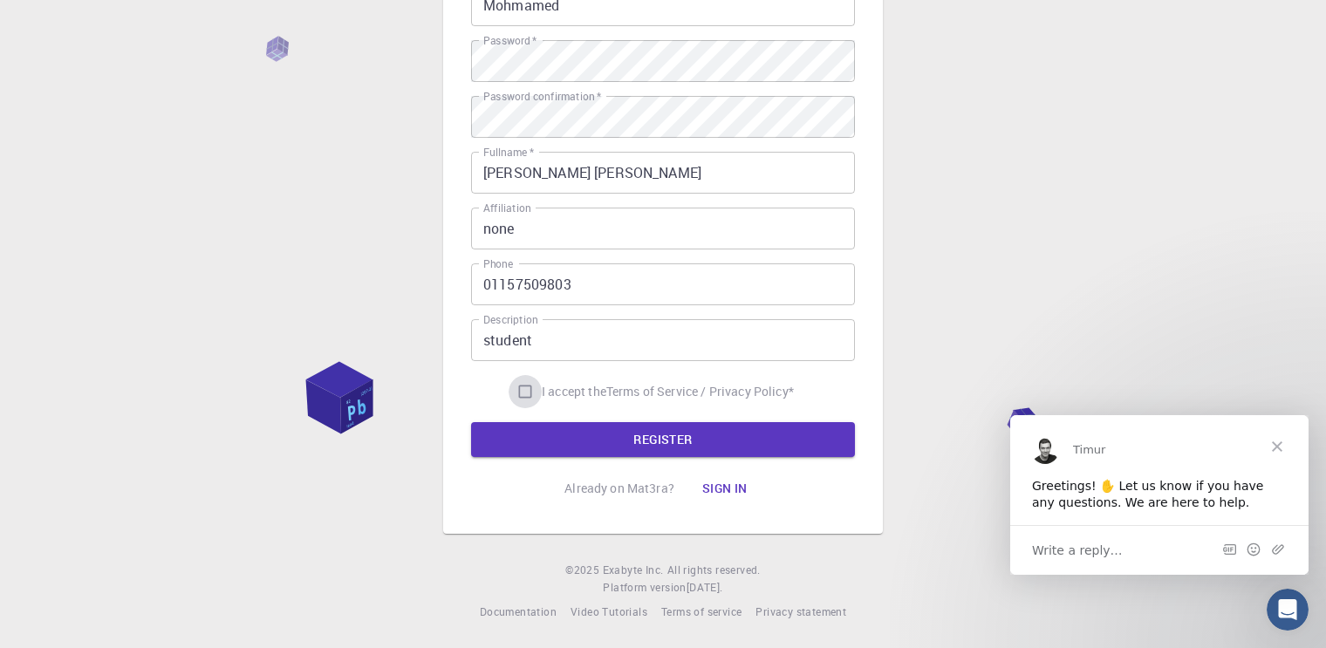
click at [521, 399] on input "I accept the Terms of Service / Privacy Policy *" at bounding box center [525, 391] width 33 height 33
checkbox input "true"
click at [597, 450] on button "REGISTER" at bounding box center [663, 439] width 384 height 35
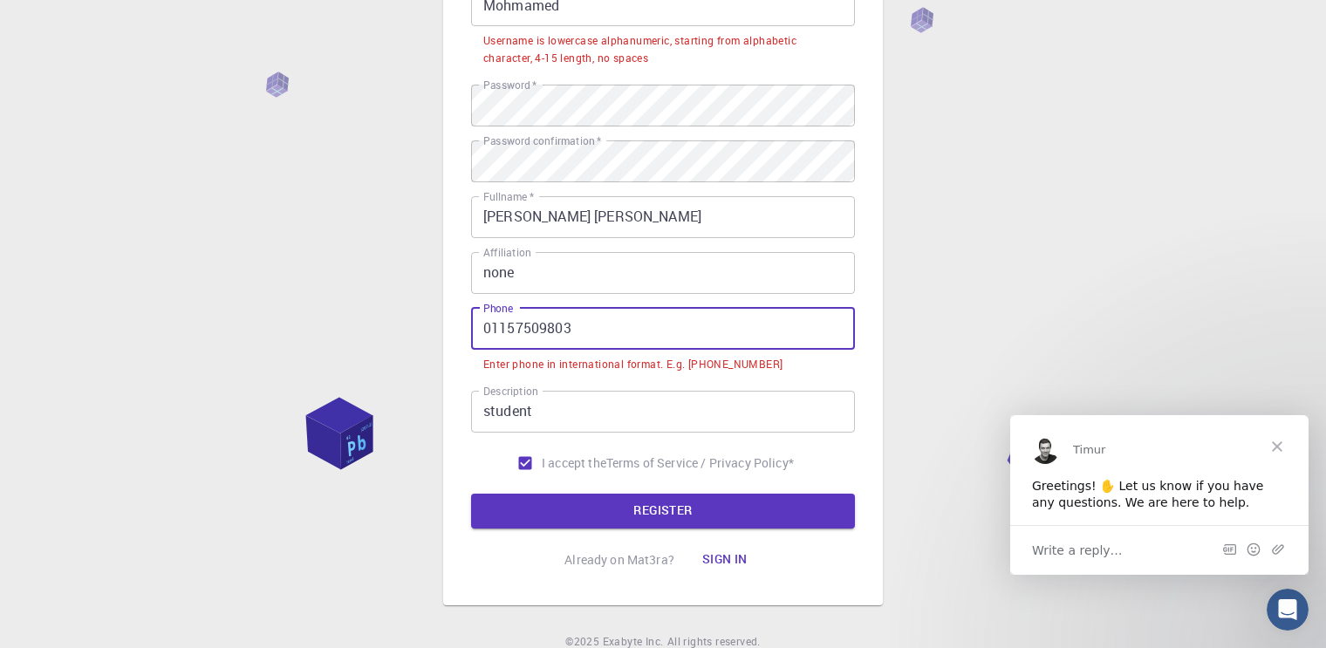
drag, startPoint x: 490, startPoint y: 329, endPoint x: 471, endPoint y: 330, distance: 19.2
click at [471, 330] on input "01157509803" at bounding box center [663, 329] width 384 height 42
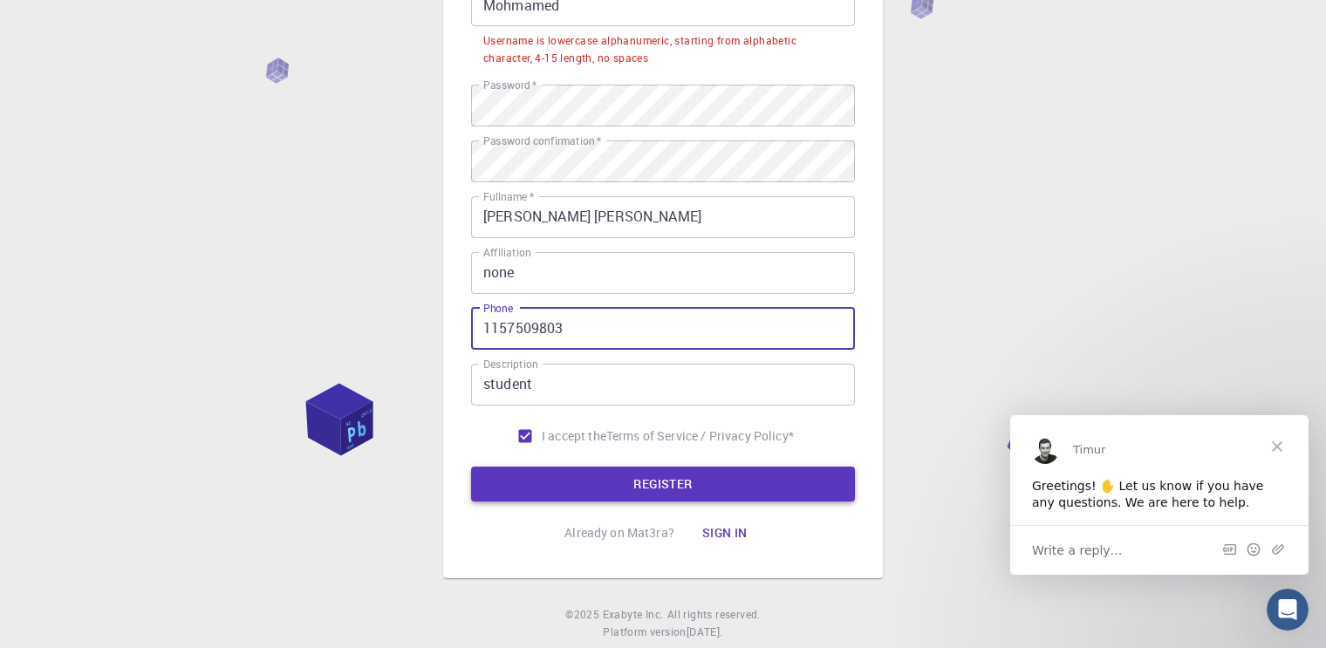
type input "1157509803"
click at [556, 471] on button "REGISTER" at bounding box center [663, 484] width 384 height 35
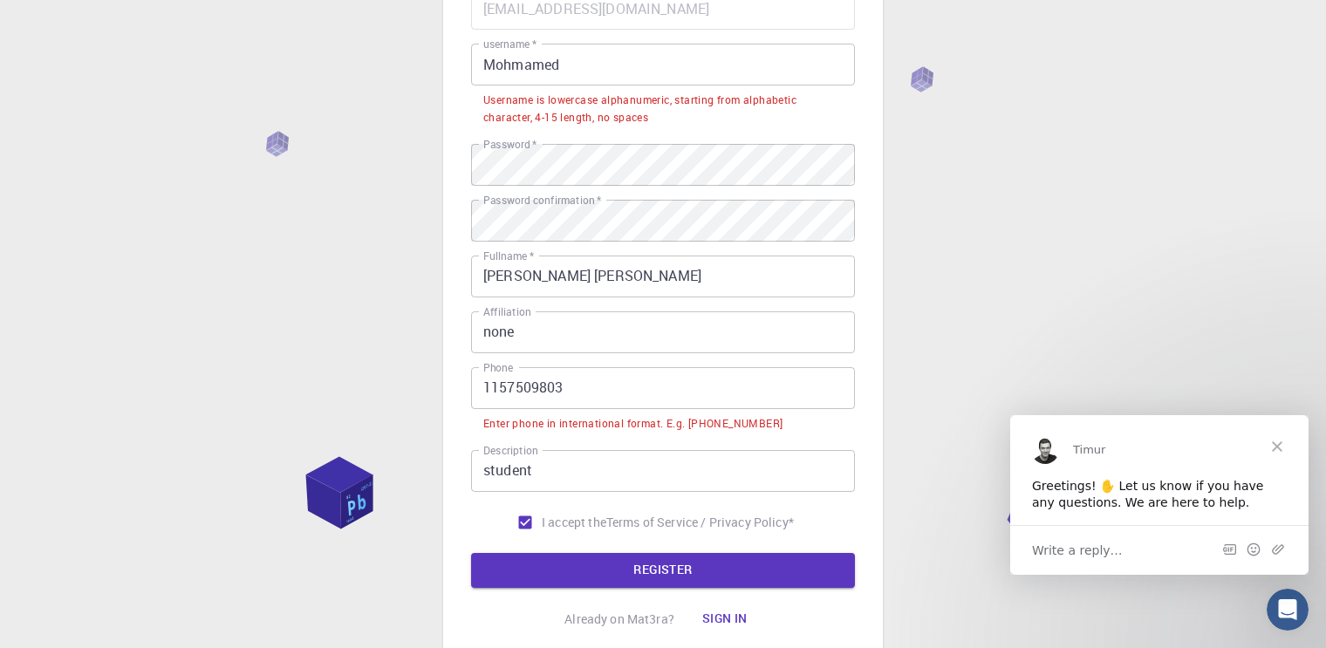
scroll to position [174, 0]
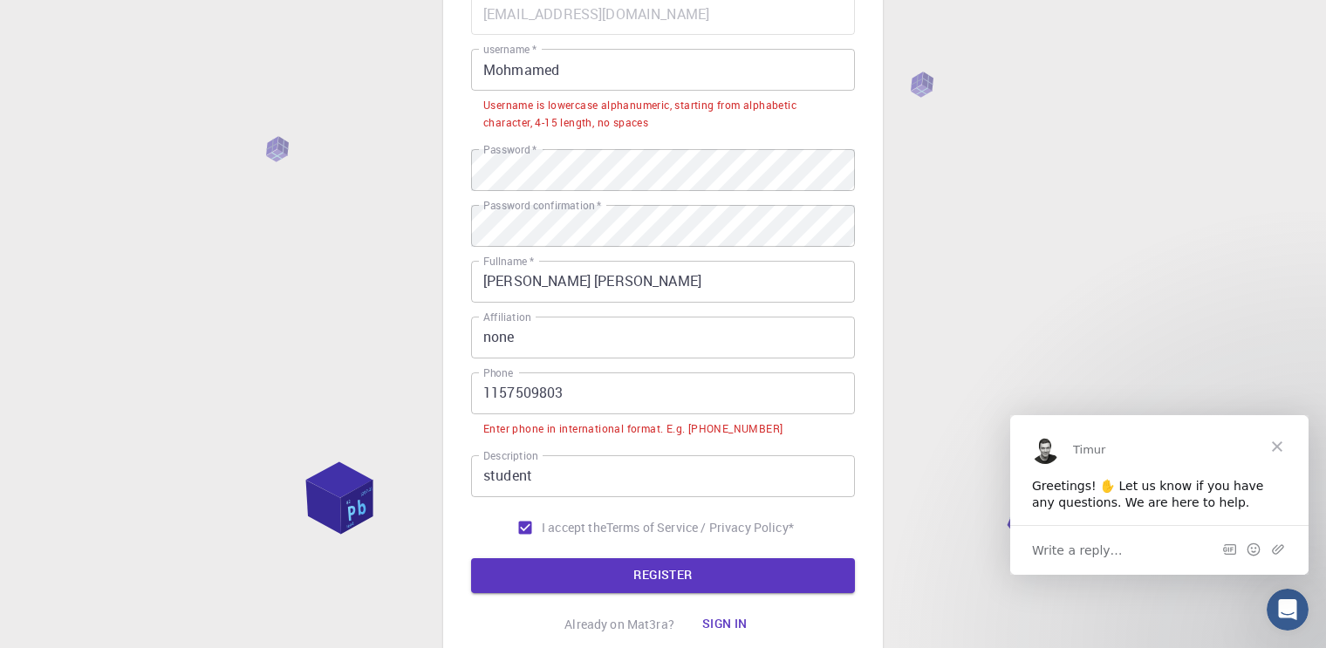
click at [500, 65] on input "Mohmamed" at bounding box center [663, 70] width 384 height 42
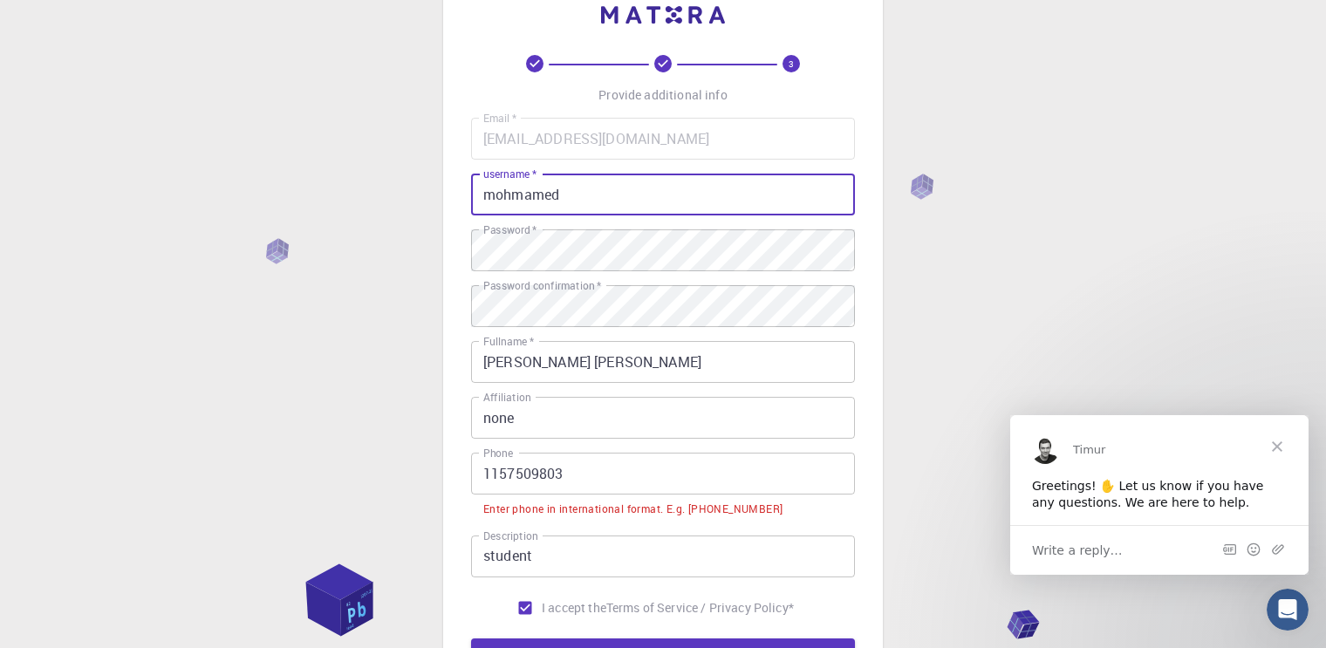
scroll to position [47, 0]
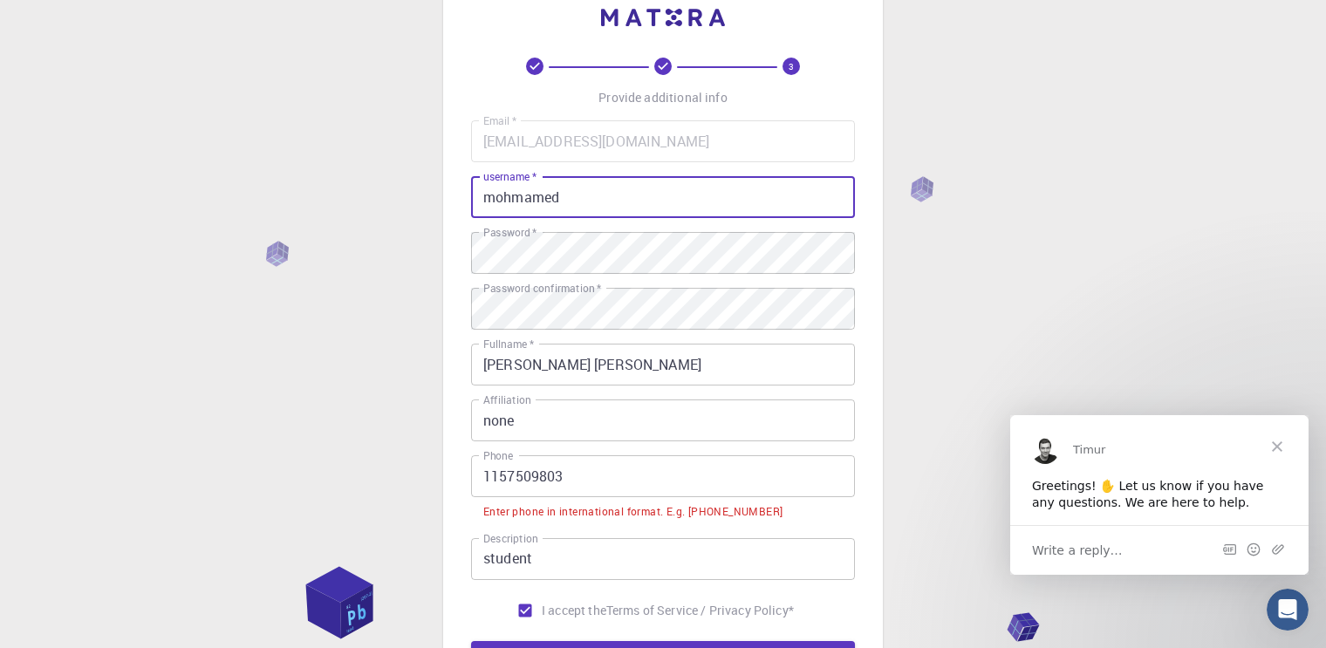
click at [520, 202] on input "mohmamed" at bounding box center [663, 197] width 384 height 42
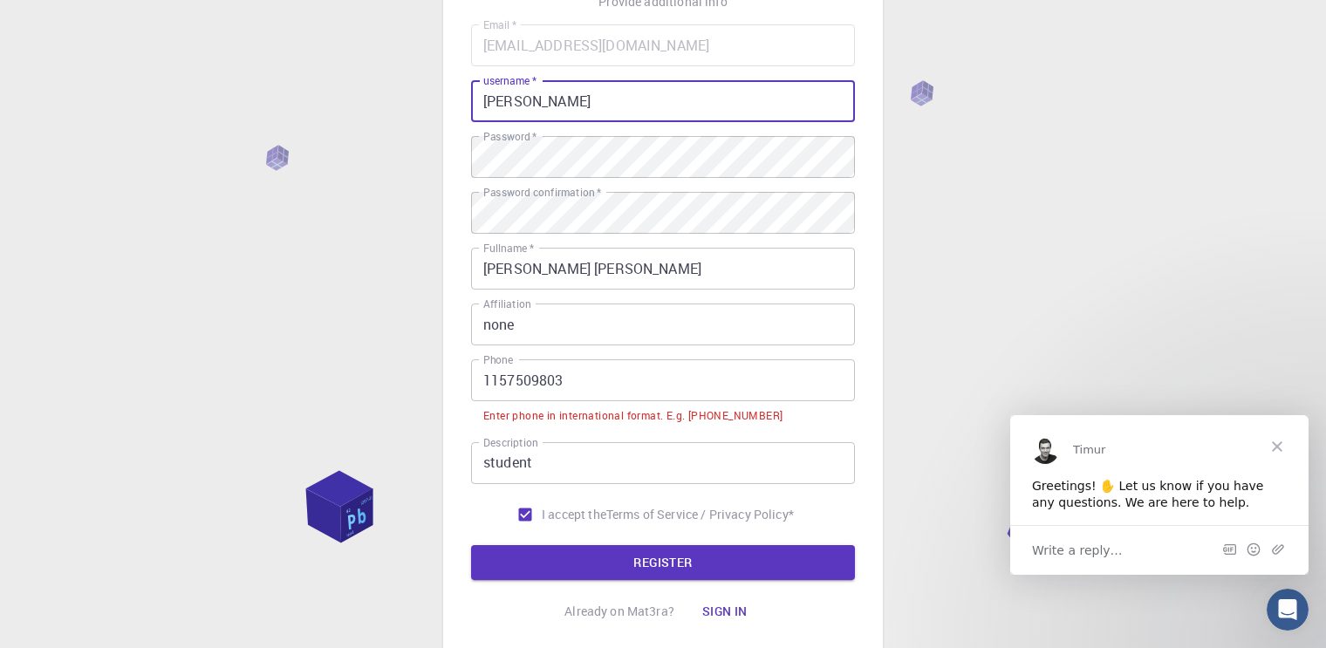
scroll to position [234, 0]
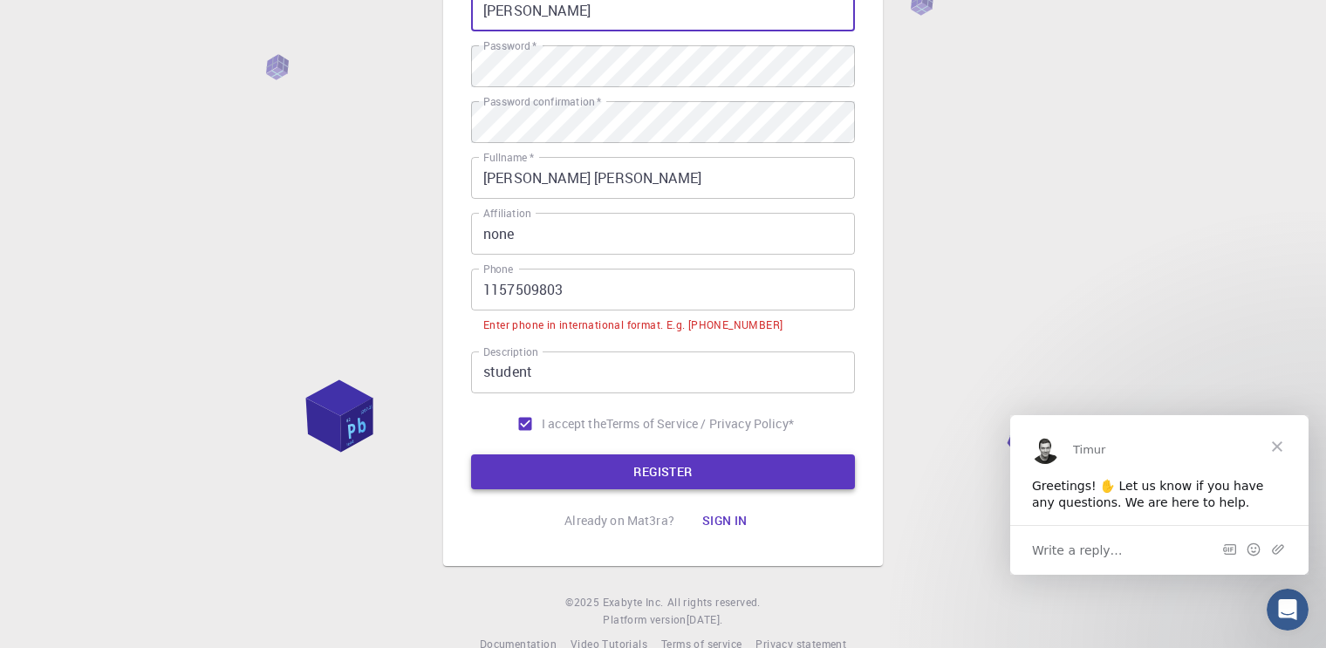
type input "[PERSON_NAME]"
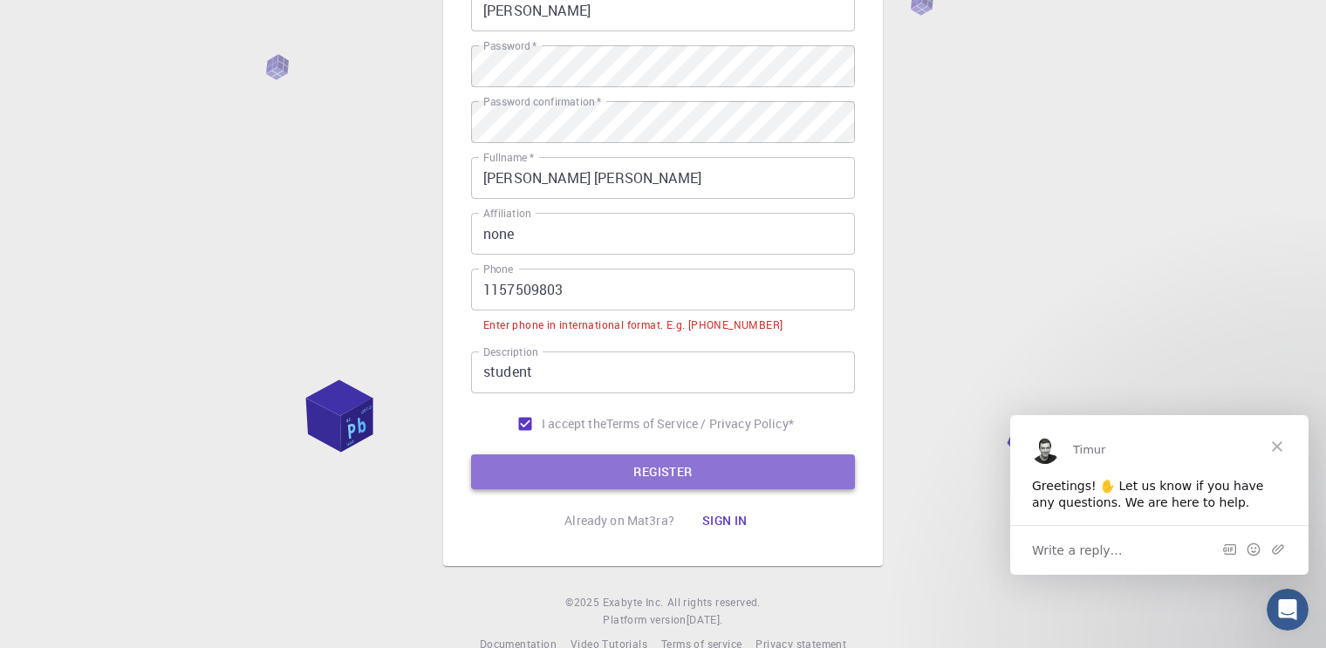
click at [620, 466] on button "REGISTER" at bounding box center [663, 471] width 384 height 35
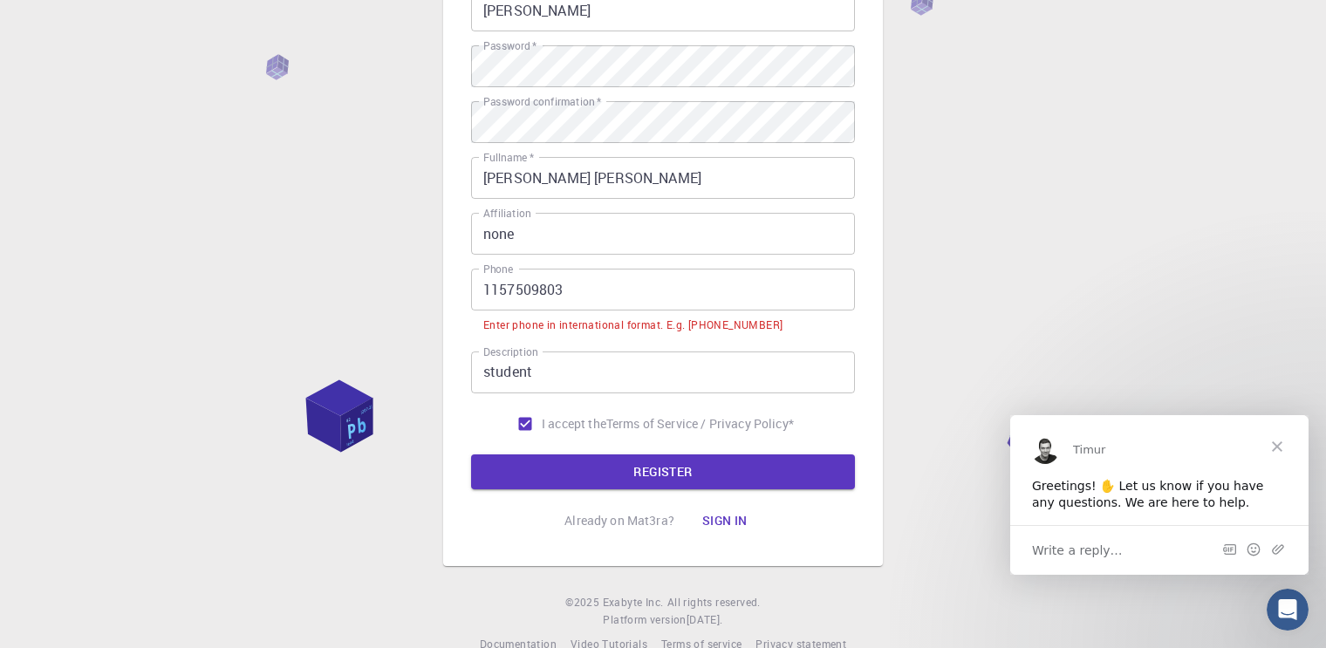
click at [482, 292] on input "1157509803" at bounding box center [663, 290] width 384 height 42
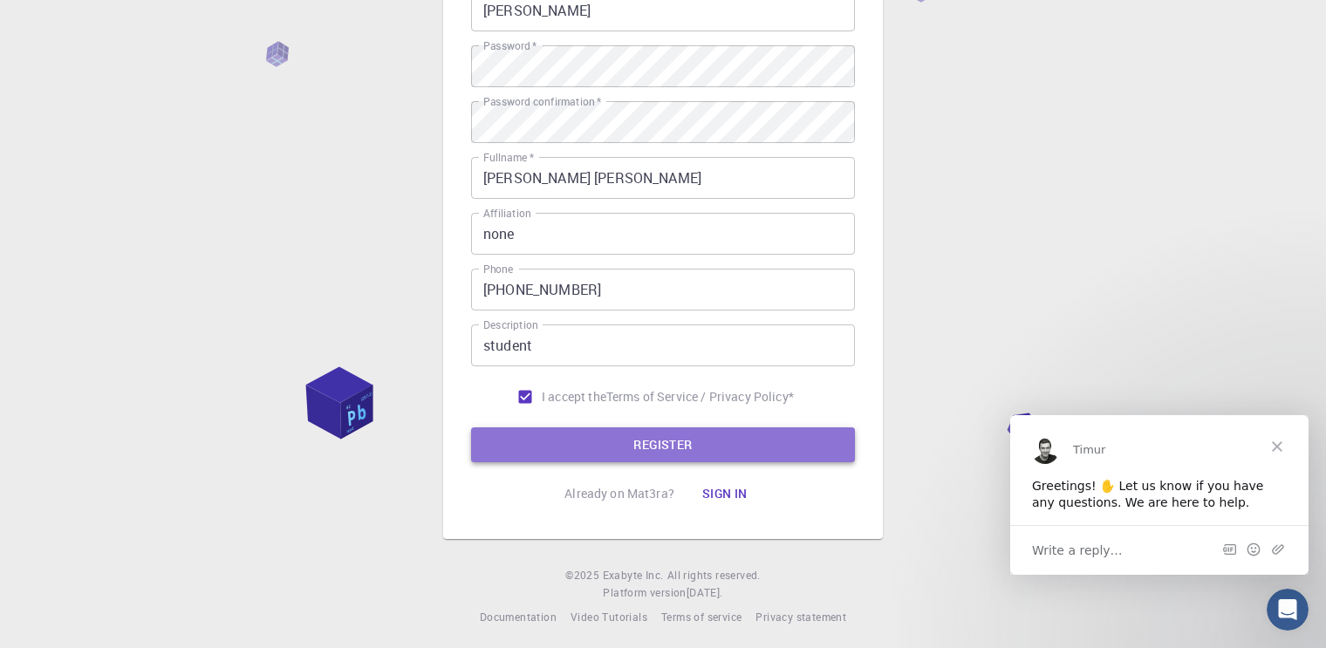
click at [571, 430] on button "REGISTER" at bounding box center [663, 444] width 384 height 35
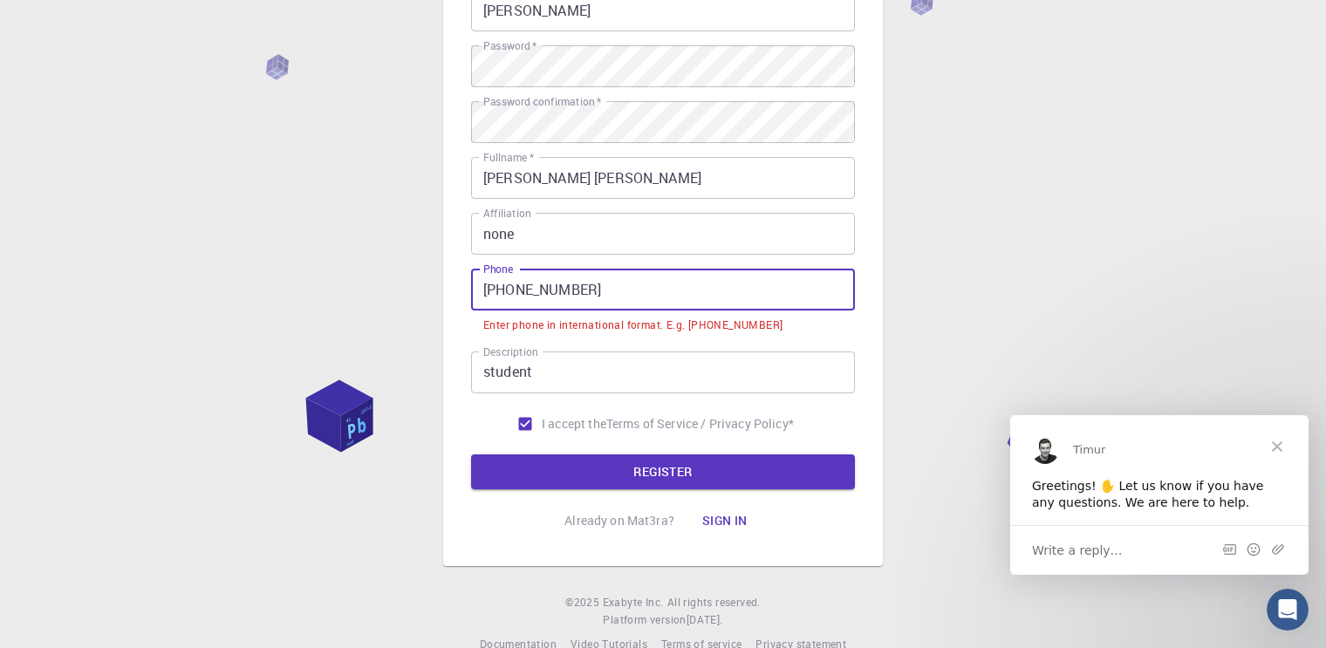
click at [500, 290] on input "[PHONE_NUMBER]" at bounding box center [663, 290] width 384 height 42
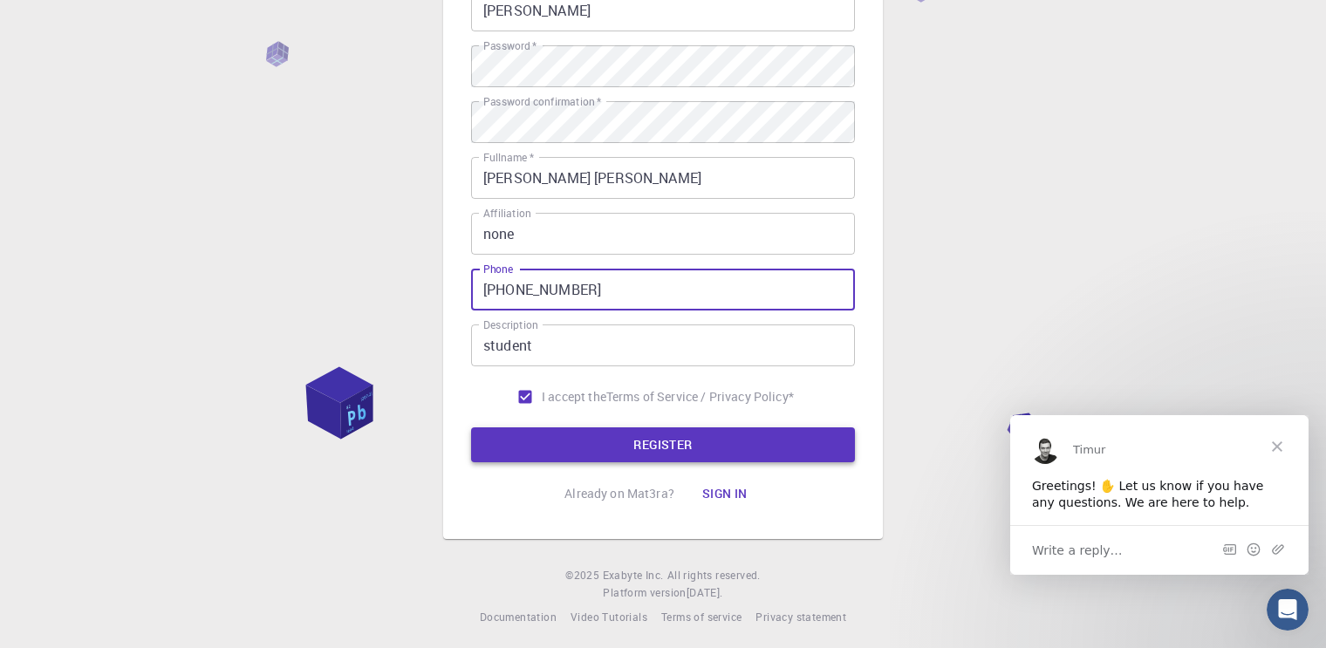
type input "[PHONE_NUMBER]"
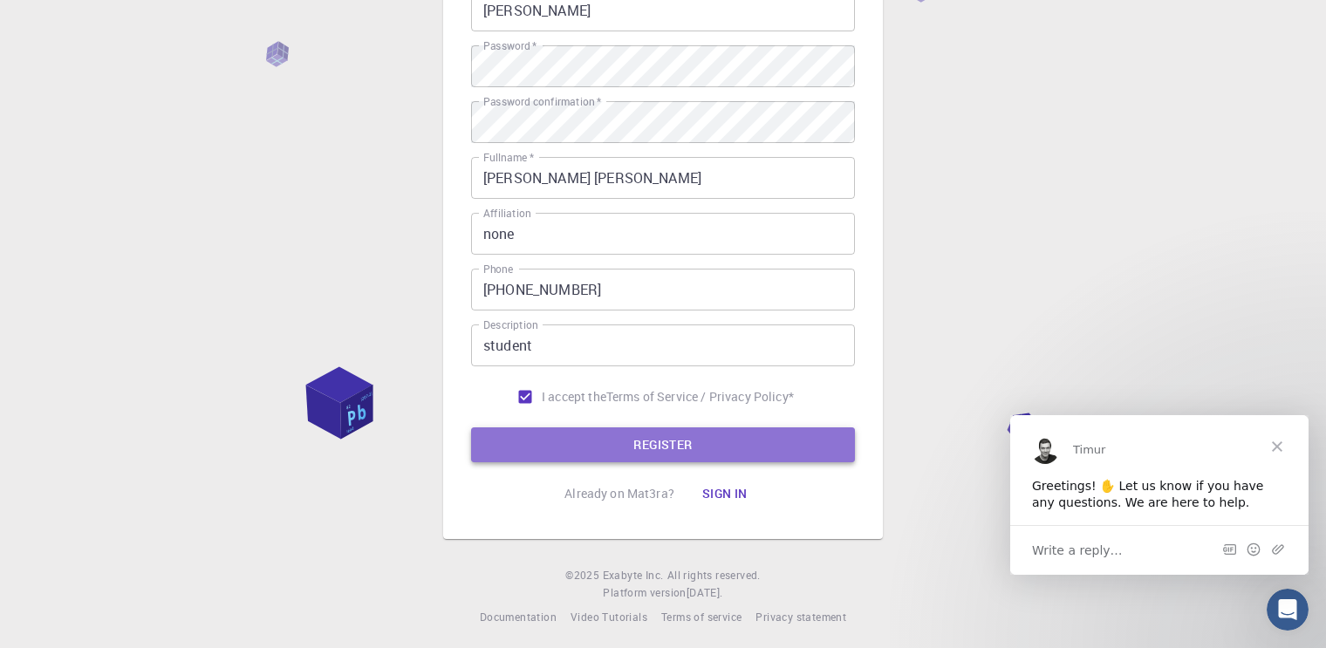
click at [645, 428] on button "REGISTER" at bounding box center [663, 444] width 384 height 35
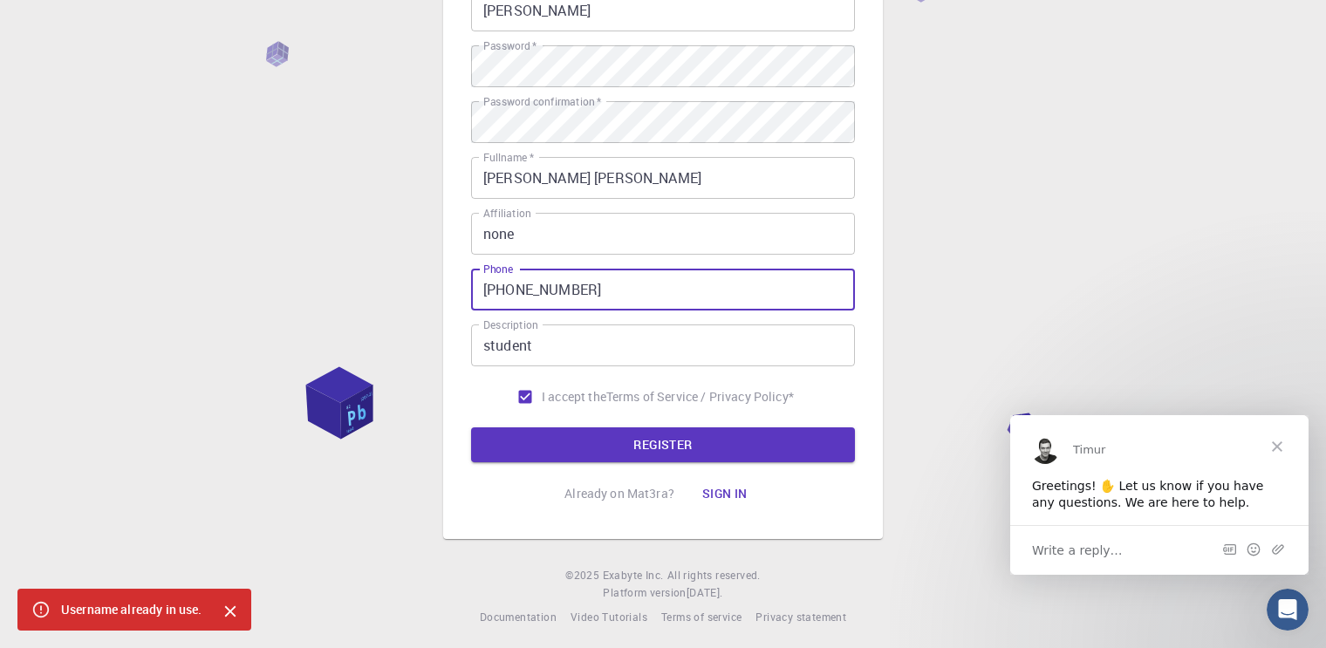
drag, startPoint x: 638, startPoint y: 299, endPoint x: 563, endPoint y: 306, distance: 76.2
click at [563, 306] on input "[PHONE_NUMBER]" at bounding box center [663, 290] width 384 height 42
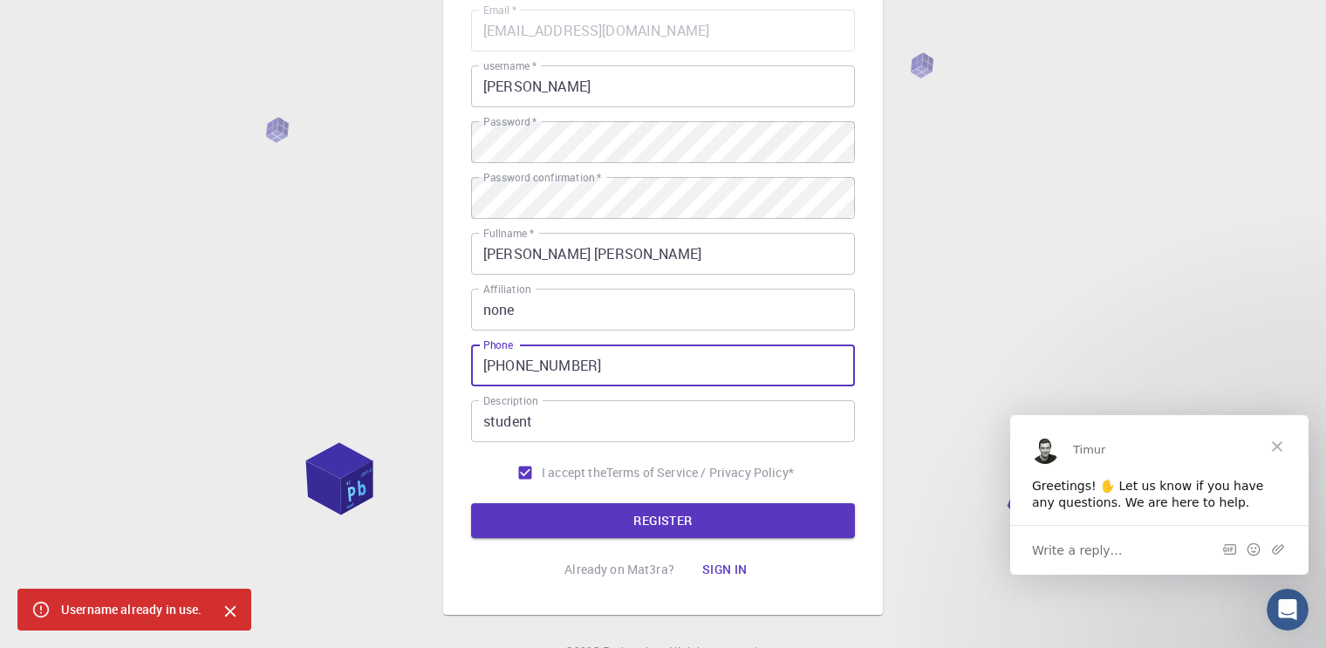
scroll to position [129, 0]
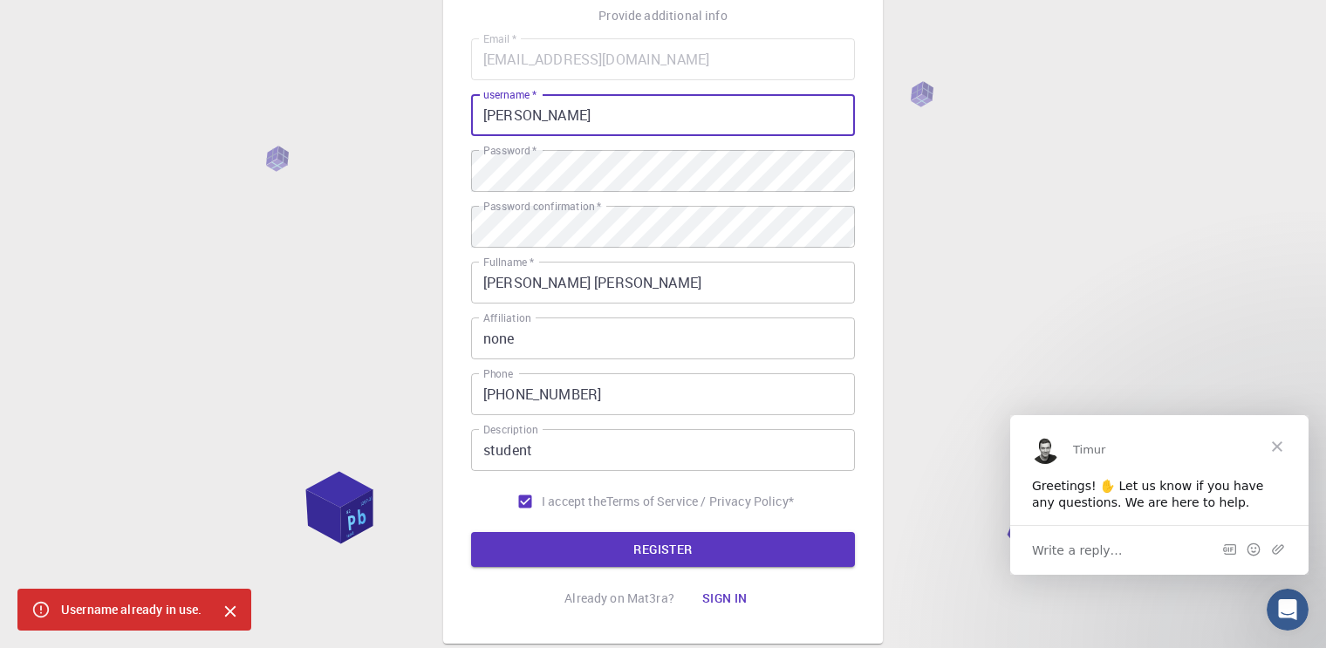
drag, startPoint x: 563, startPoint y: 119, endPoint x: 442, endPoint y: 114, distance: 121.3
click at [442, 114] on div "3 Provide additional info Email   * [EMAIL_ADDRESS][DOMAIN_NAME] Email   * user…" at bounding box center [663, 315] width 1326 height 888
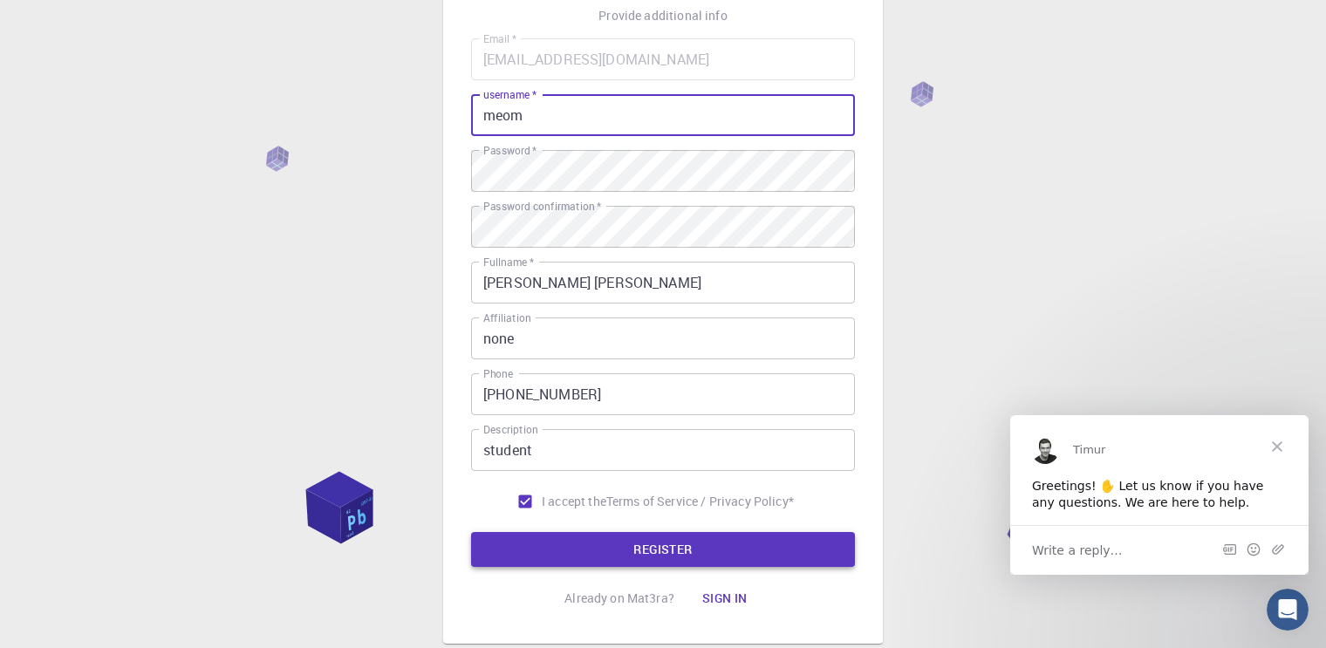
type input "meom"
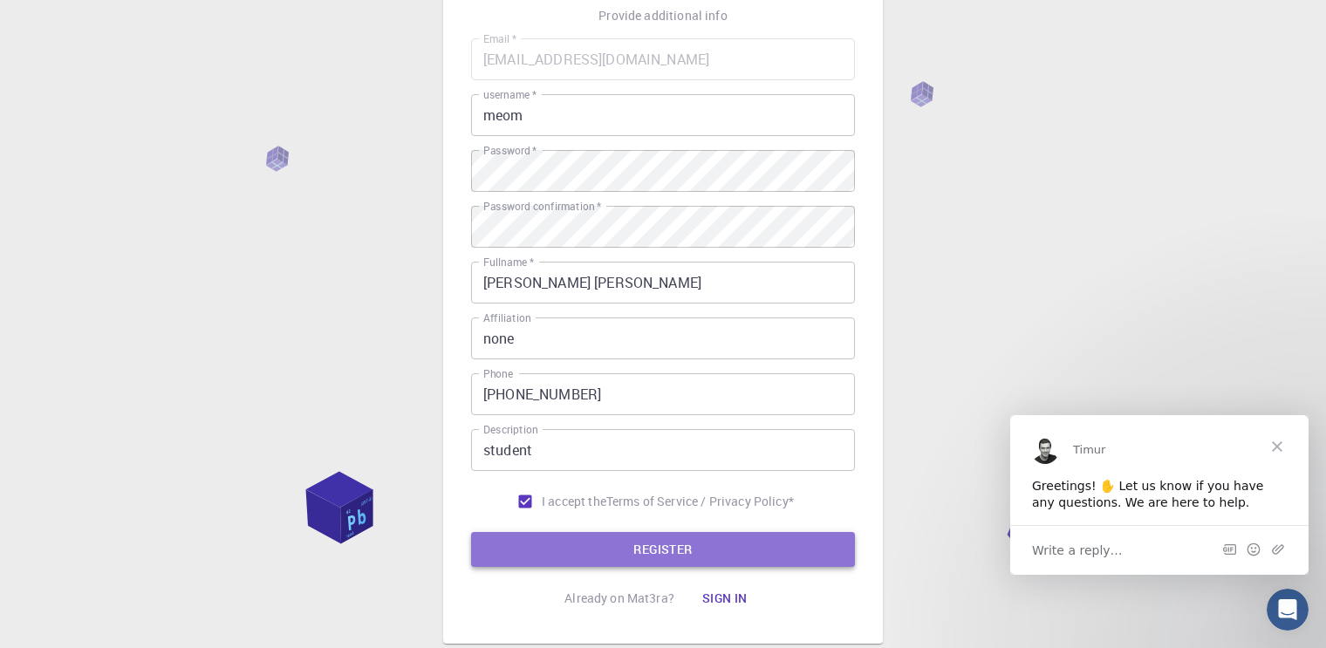
click at [616, 538] on button "REGISTER" at bounding box center [663, 549] width 384 height 35
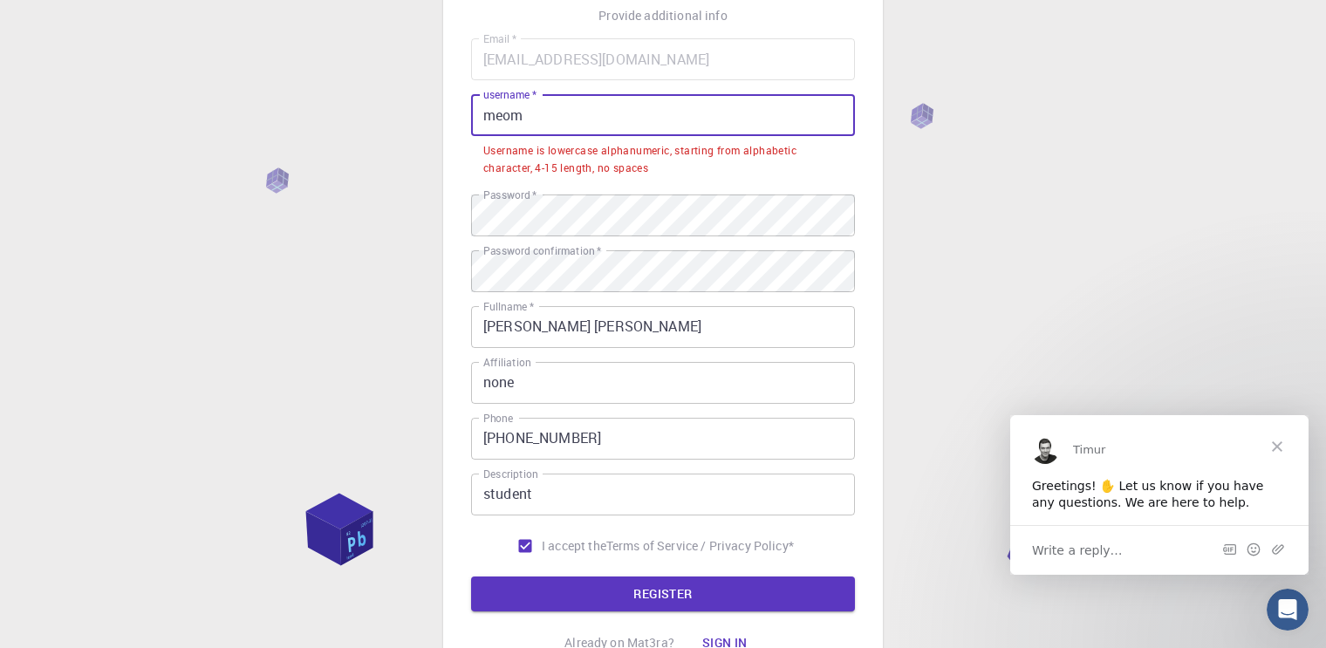
drag, startPoint x: 562, startPoint y: 127, endPoint x: 431, endPoint y: 104, distance: 132.9
click at [431, 104] on div "3 Provide additional info Email   * [EMAIL_ADDRESS][DOMAIN_NAME] Email   * user…" at bounding box center [663, 337] width 1326 height 932
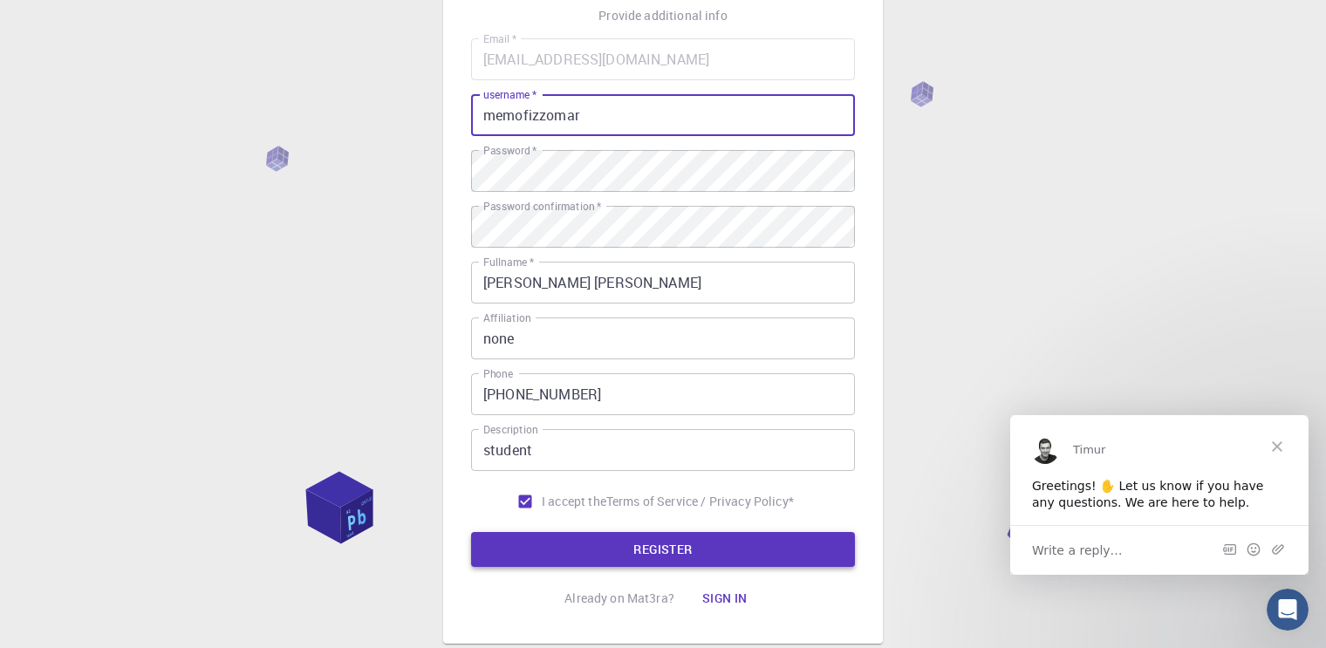
type input "memofizzomar"
click at [593, 532] on button "REGISTER" at bounding box center [663, 549] width 384 height 35
